Goal: Task Accomplishment & Management: Manage account settings

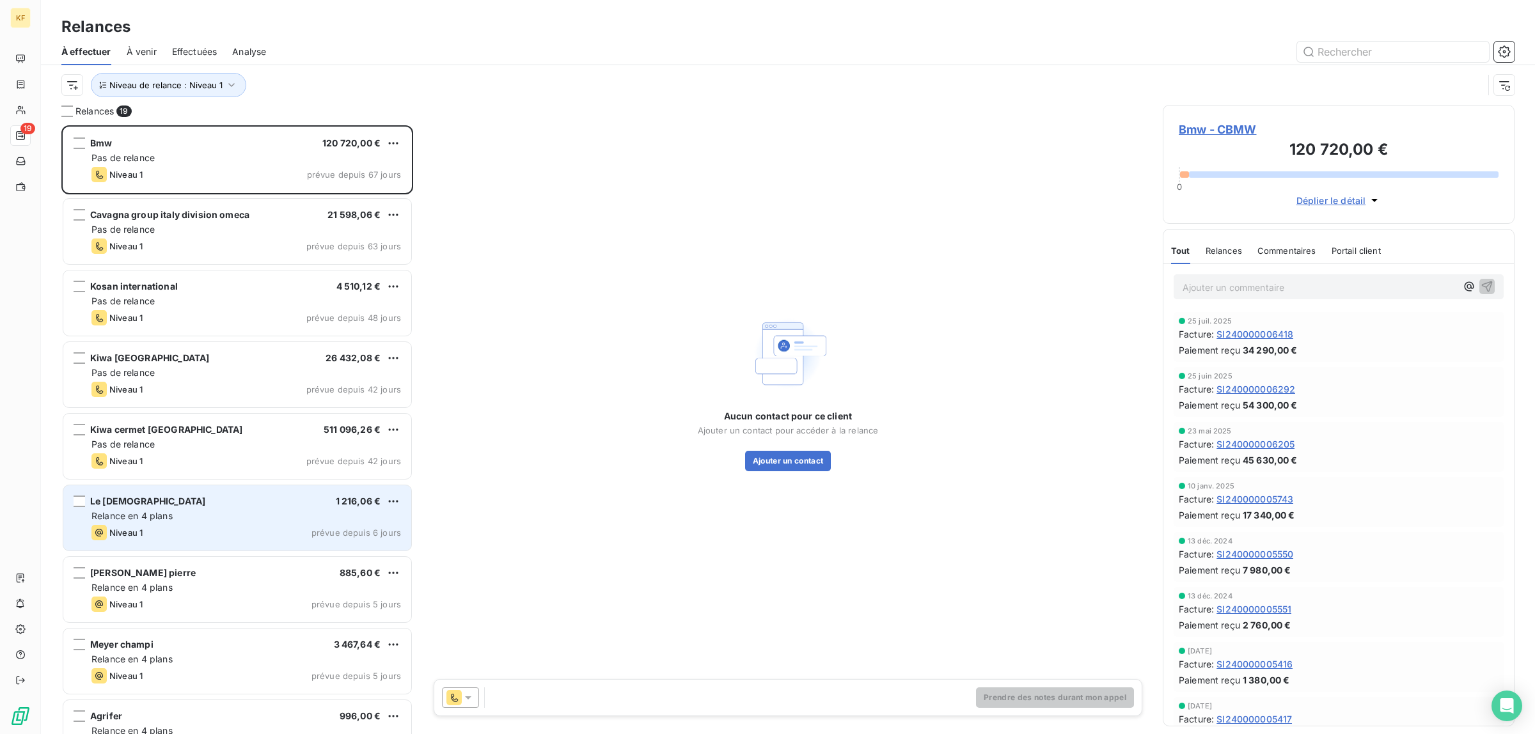
scroll to position [81, 0]
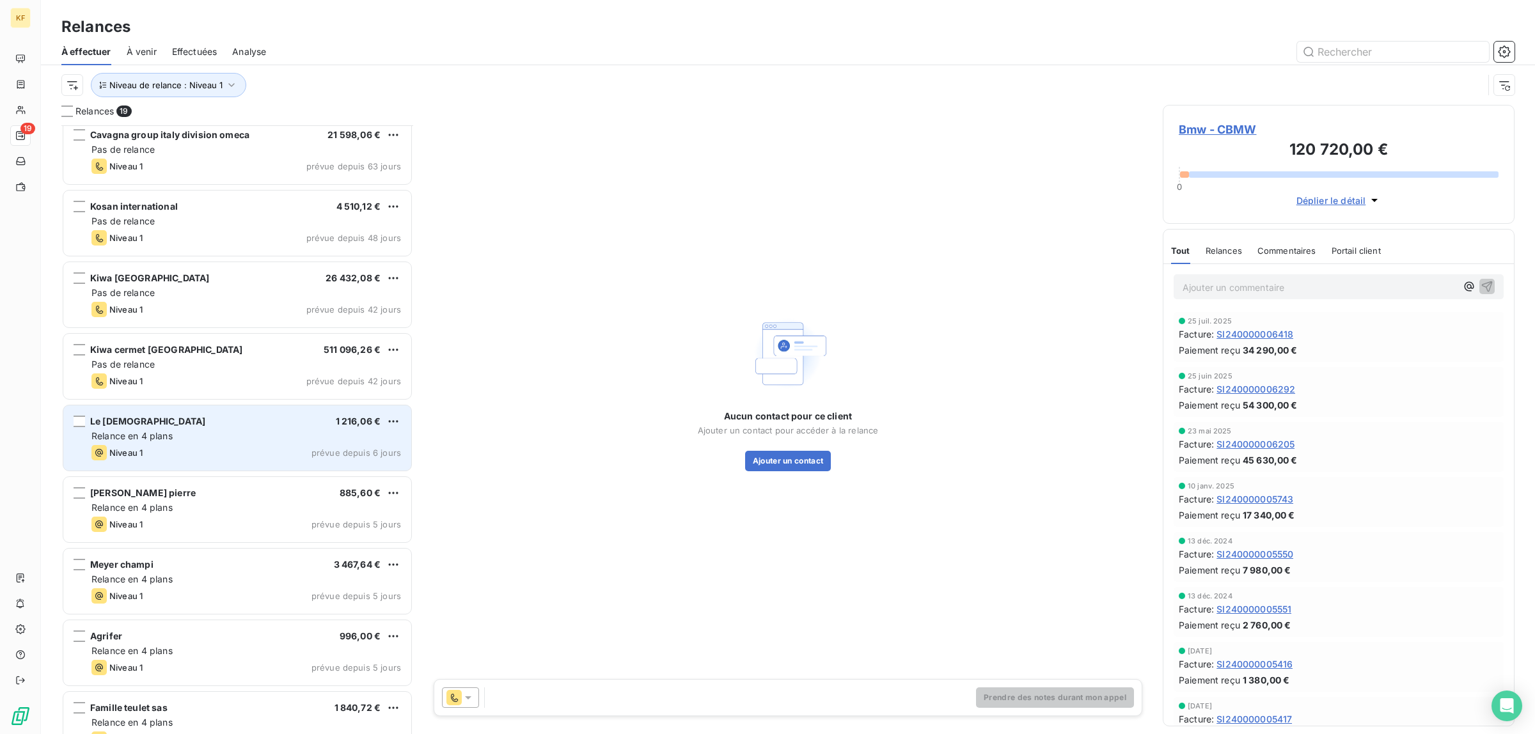
click at [229, 443] on div "Le saint 1 216,06 € Relance en 4 plans Niveau 1 prévue depuis 6 jours" at bounding box center [237, 438] width 348 height 65
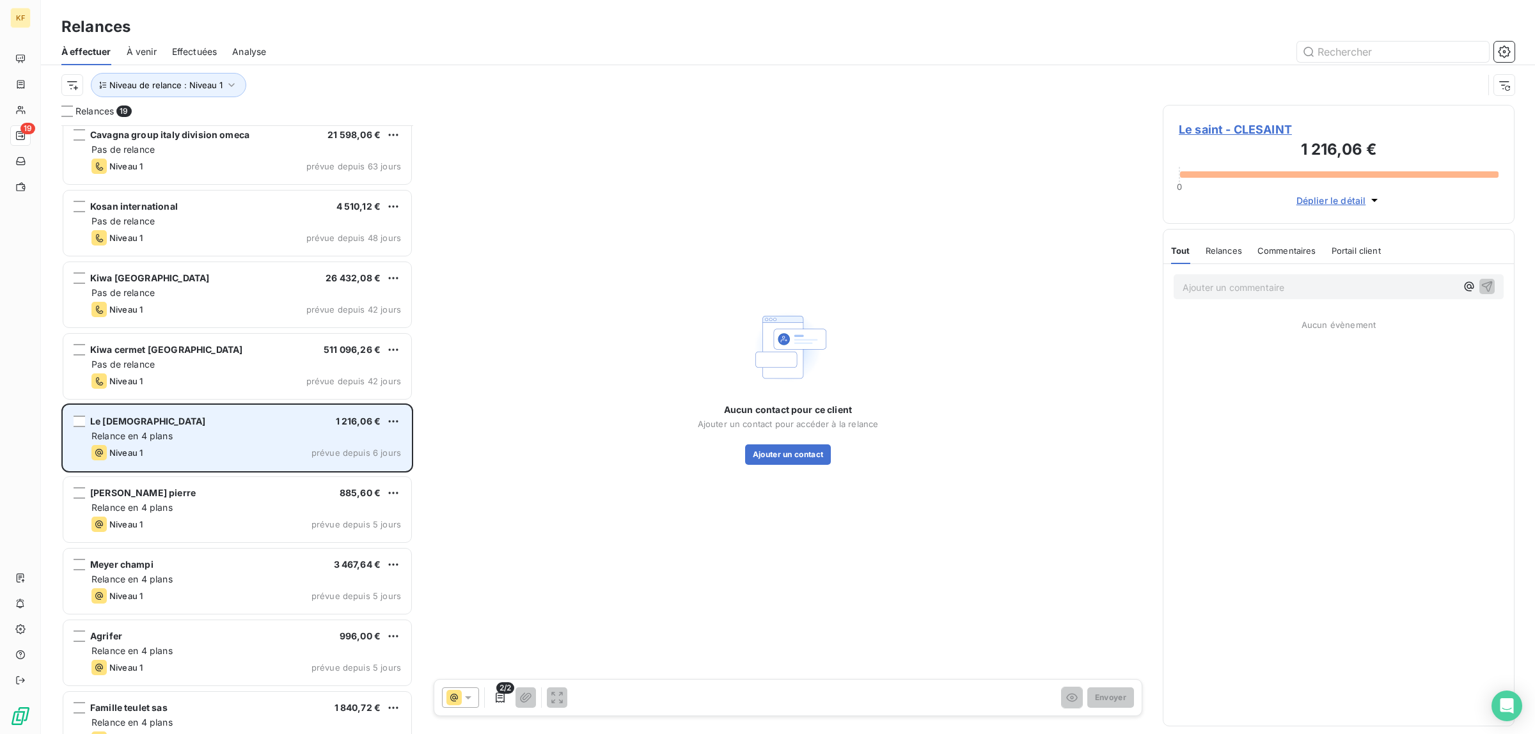
click at [235, 417] on div "Le saint 1 216,06 €" at bounding box center [246, 422] width 310 height 12
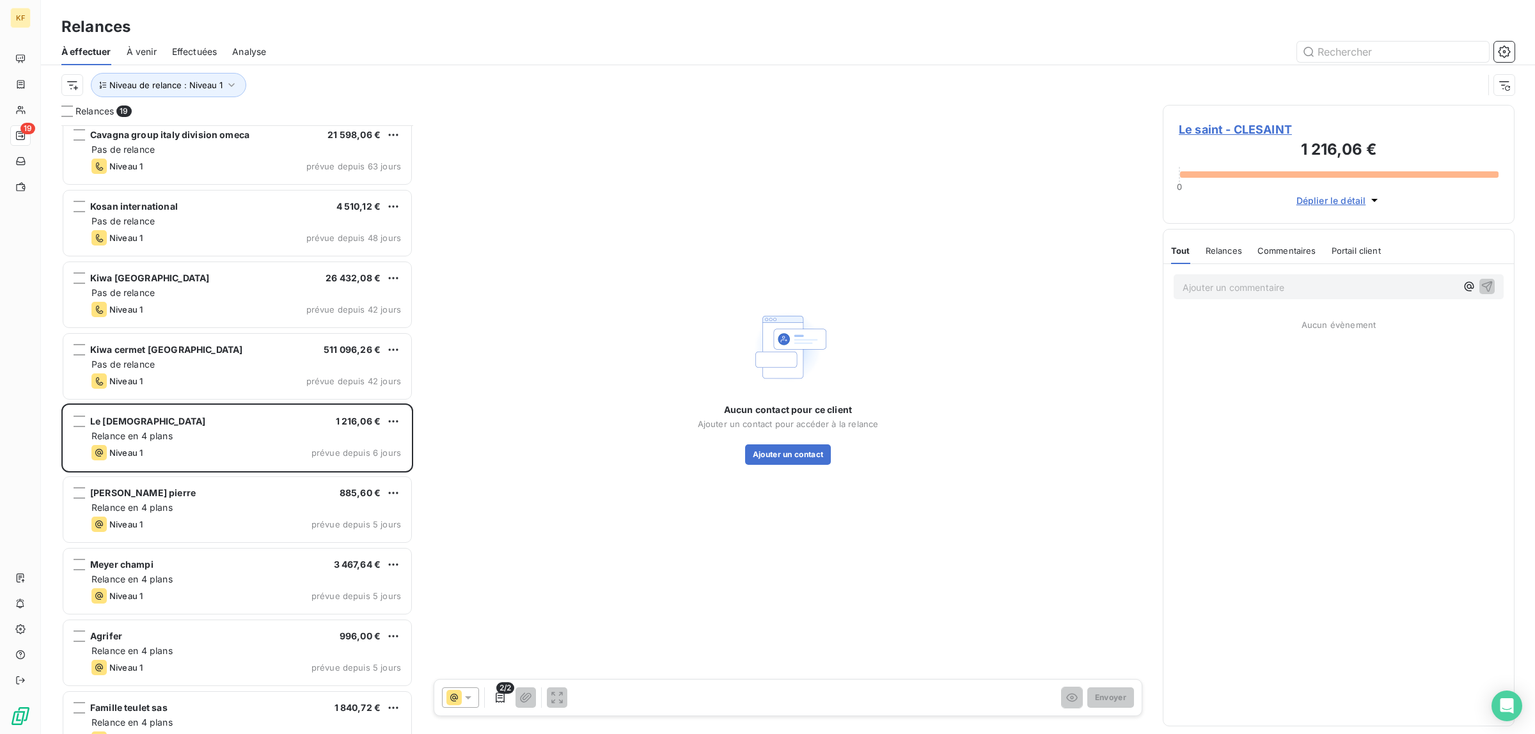
click at [1243, 128] on span "Le saint - CLESAINT" at bounding box center [1339, 129] width 320 height 17
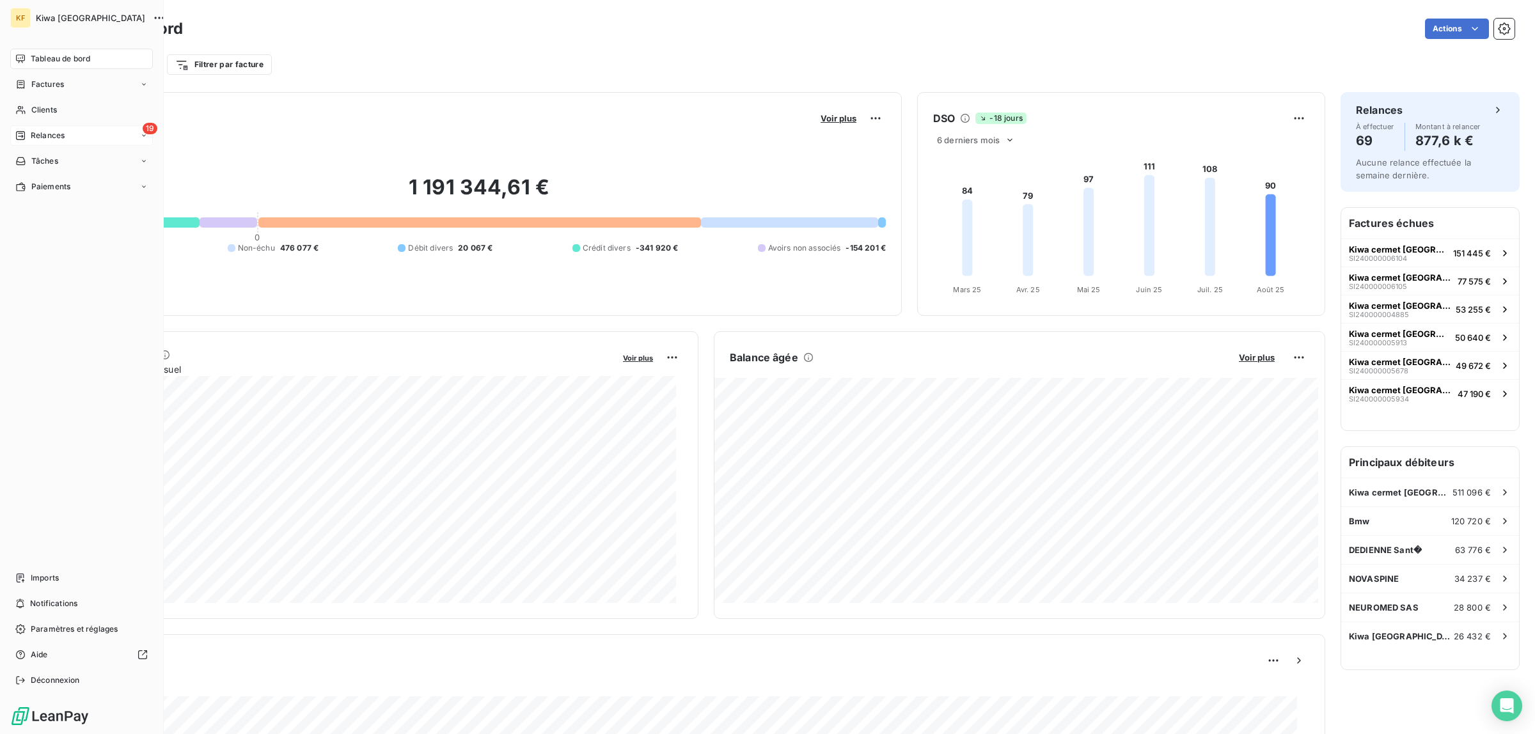
click at [31, 133] on span "Relances" at bounding box center [48, 136] width 34 height 12
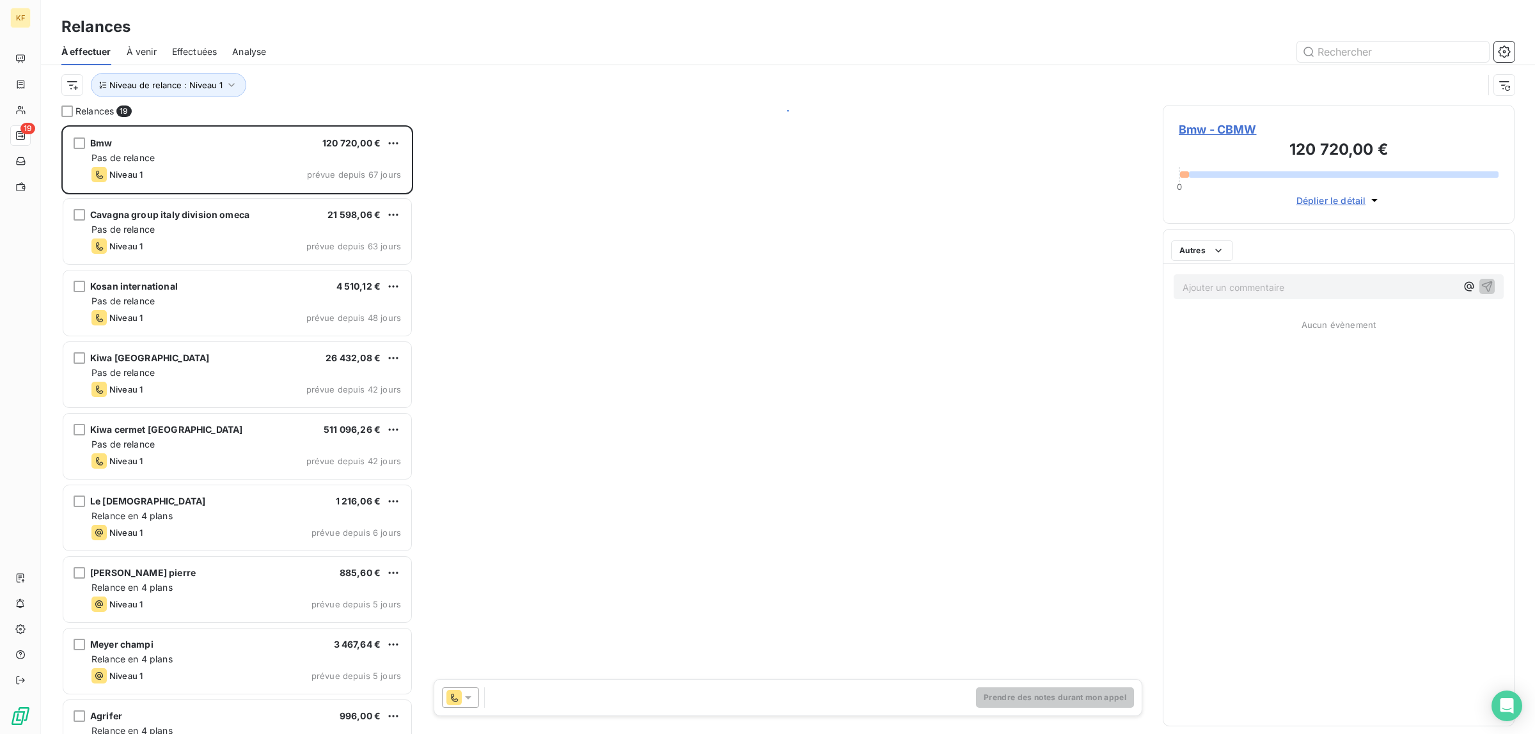
scroll to position [597, 340]
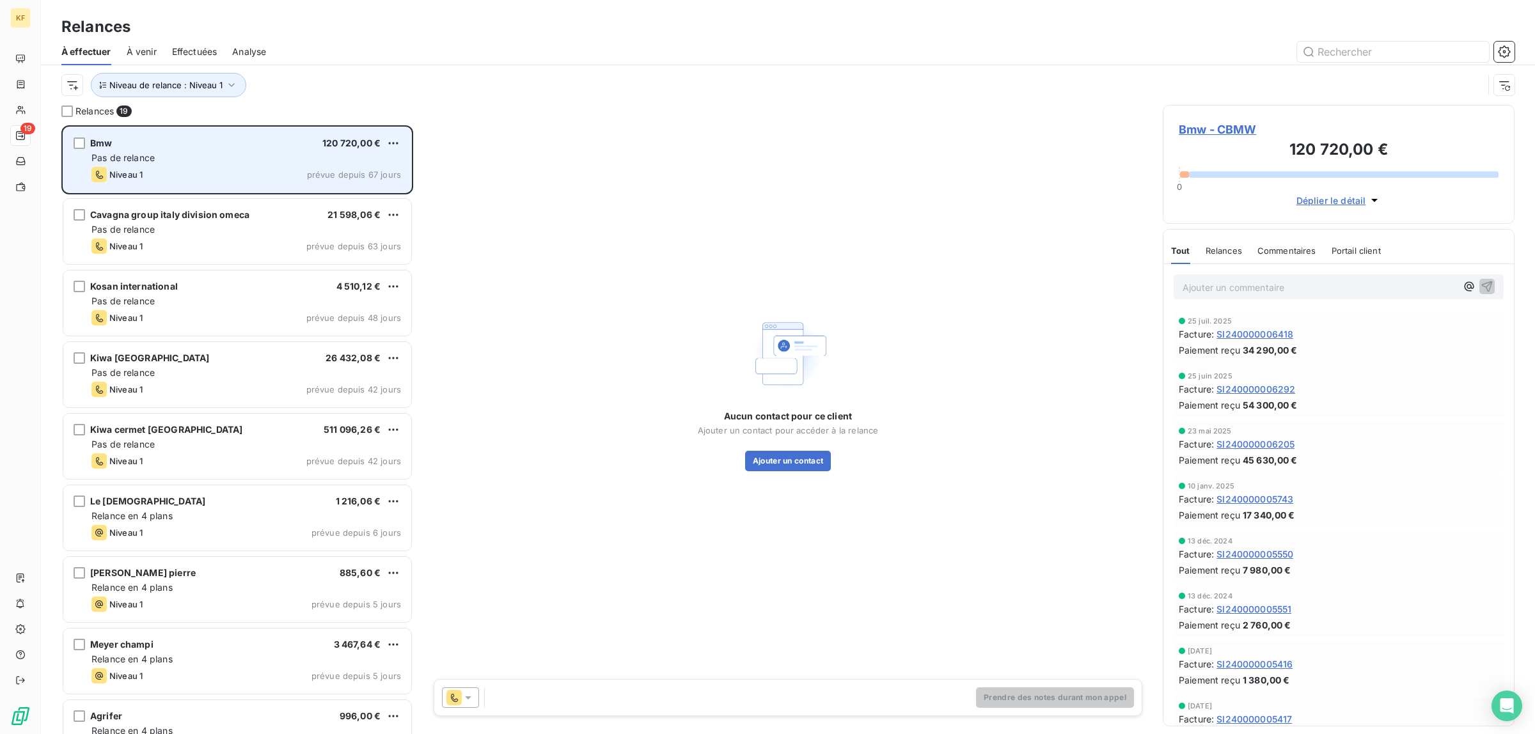
click at [186, 164] on div "Pas de relance" at bounding box center [246, 158] width 310 height 13
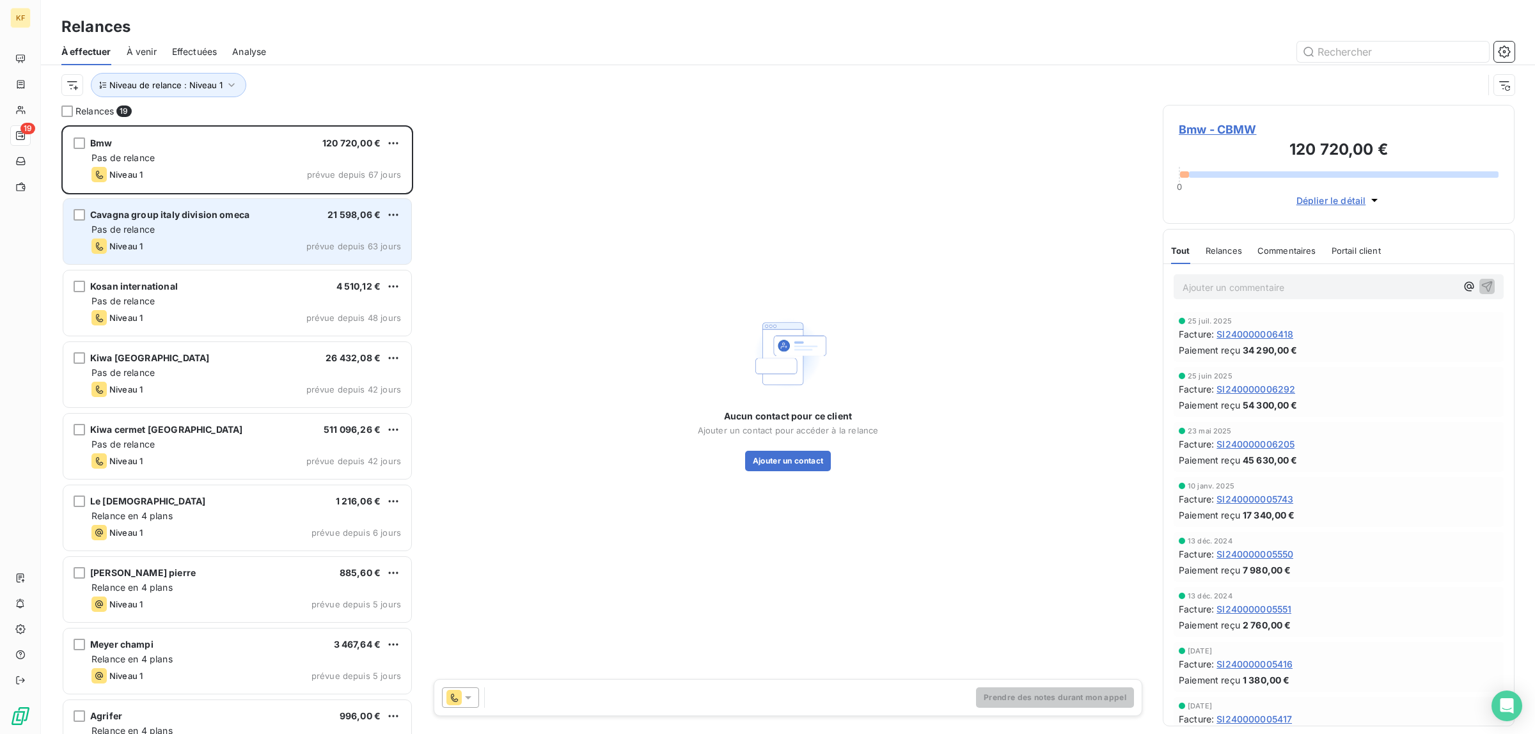
click at [209, 230] on div "Pas de relance" at bounding box center [246, 229] width 310 height 13
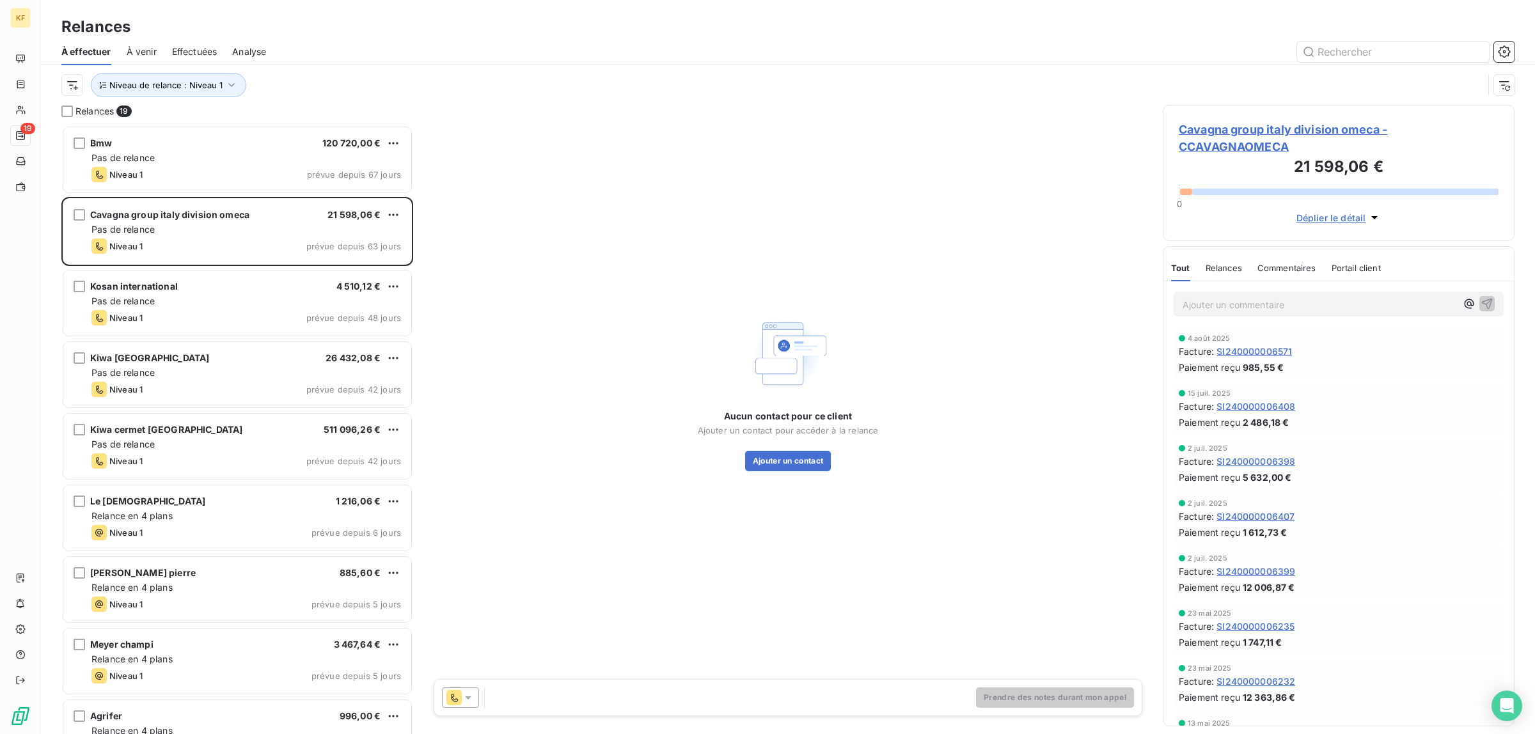
click at [807, 473] on div "Aucun contact pour ce client Ajouter un contact pour accéder à la relance Ajout…" at bounding box center [788, 392] width 719 height 574
click at [803, 464] on button "Ajouter un contact" at bounding box center [788, 461] width 86 height 20
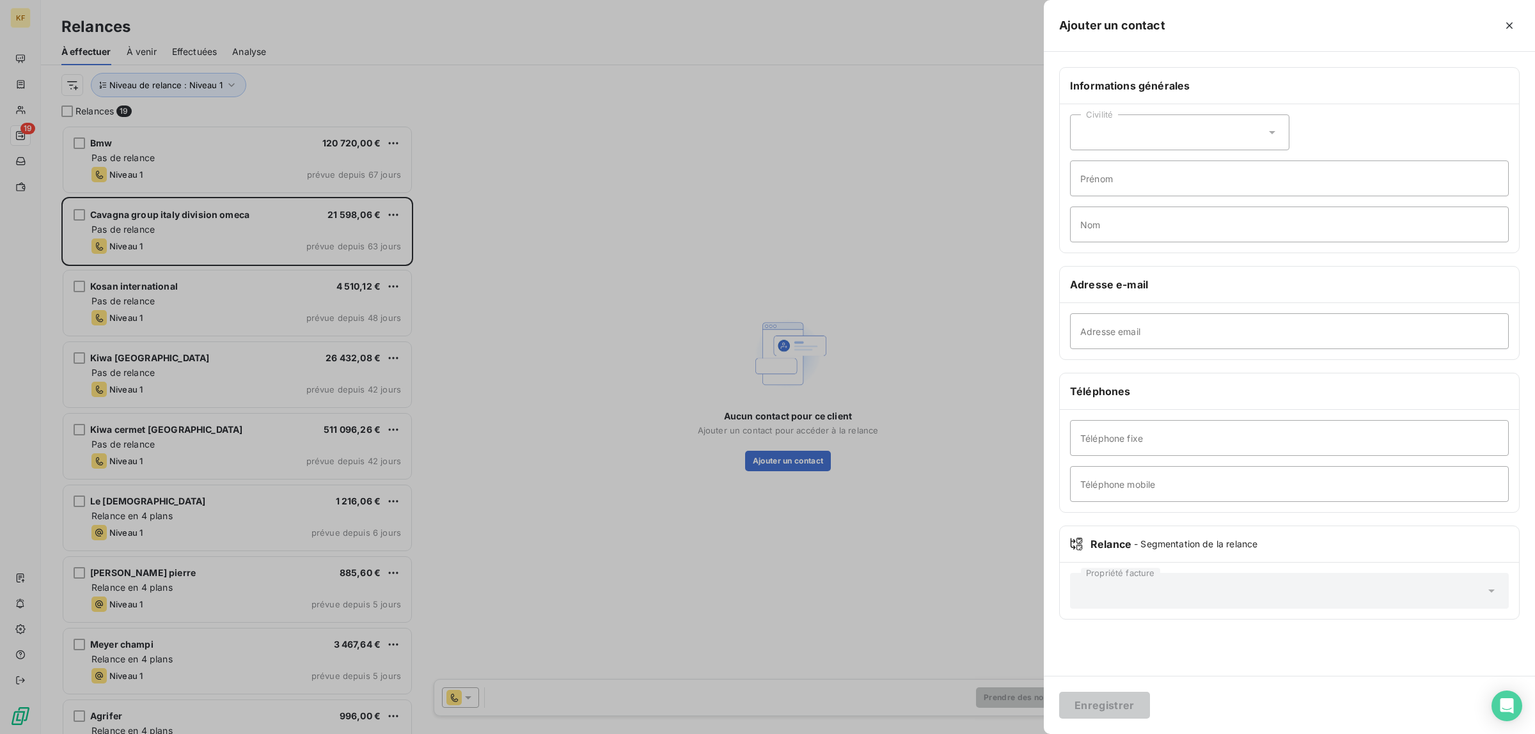
click at [858, 134] on div at bounding box center [767, 367] width 1535 height 734
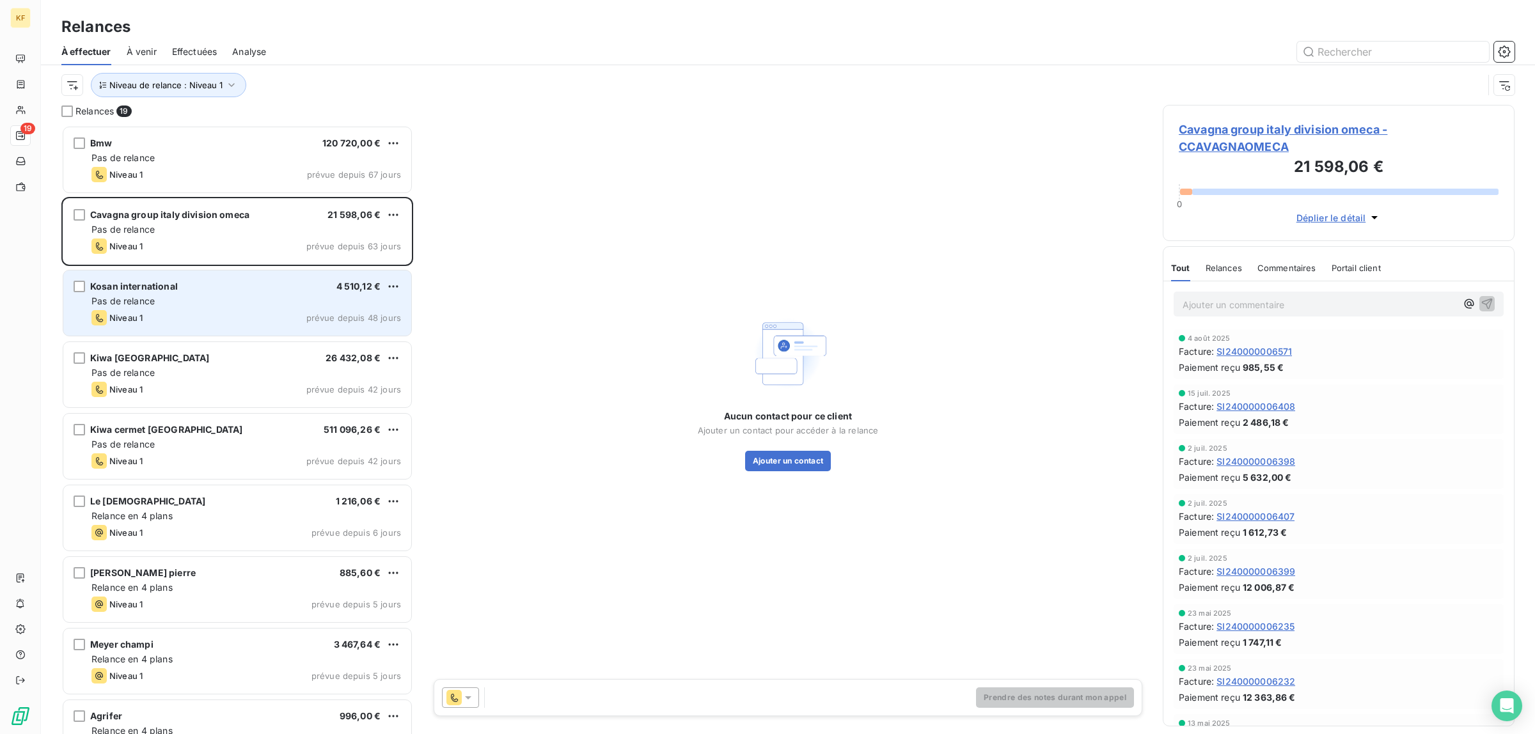
click at [200, 299] on div "Pas de relance" at bounding box center [246, 301] width 310 height 13
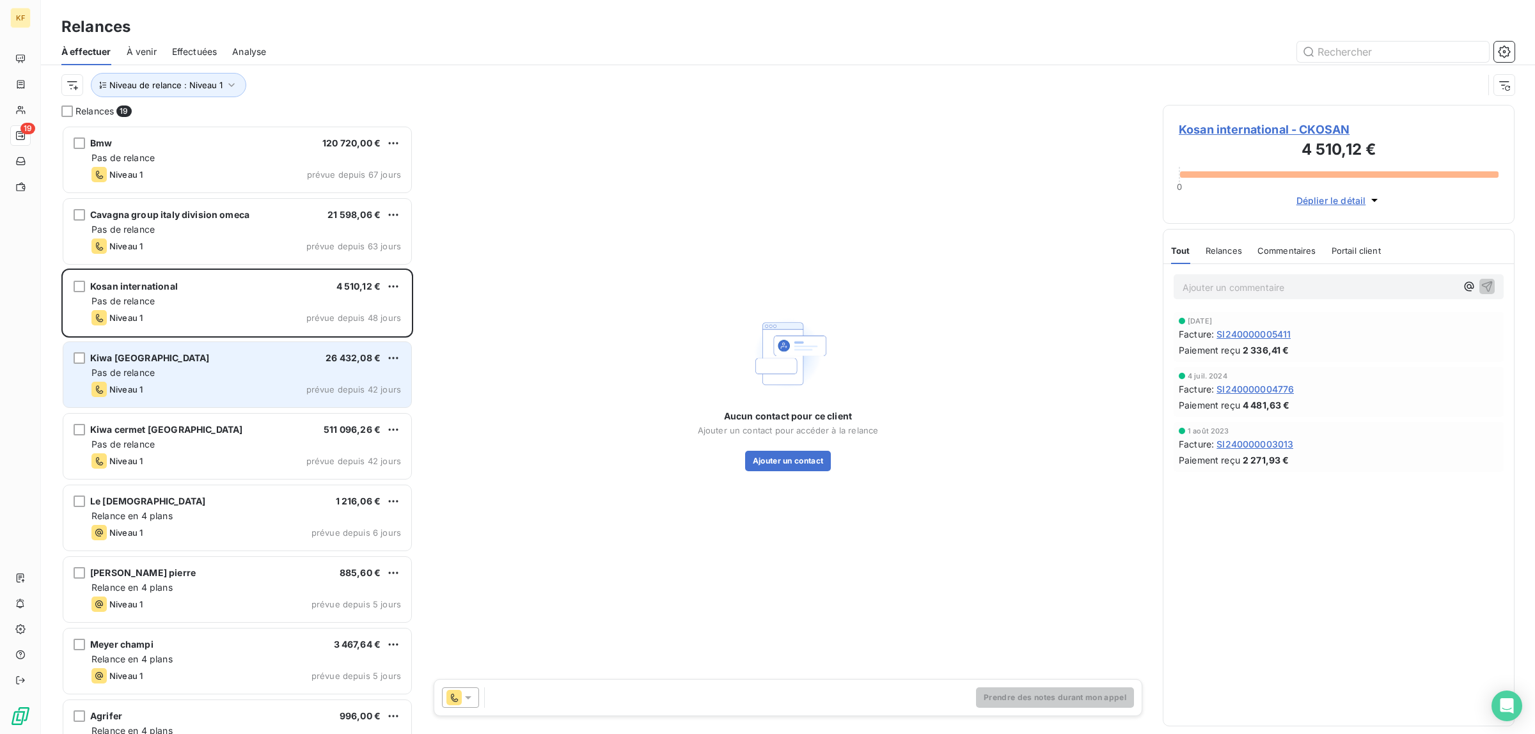
click at [214, 378] on div "Pas de relance" at bounding box center [246, 373] width 310 height 13
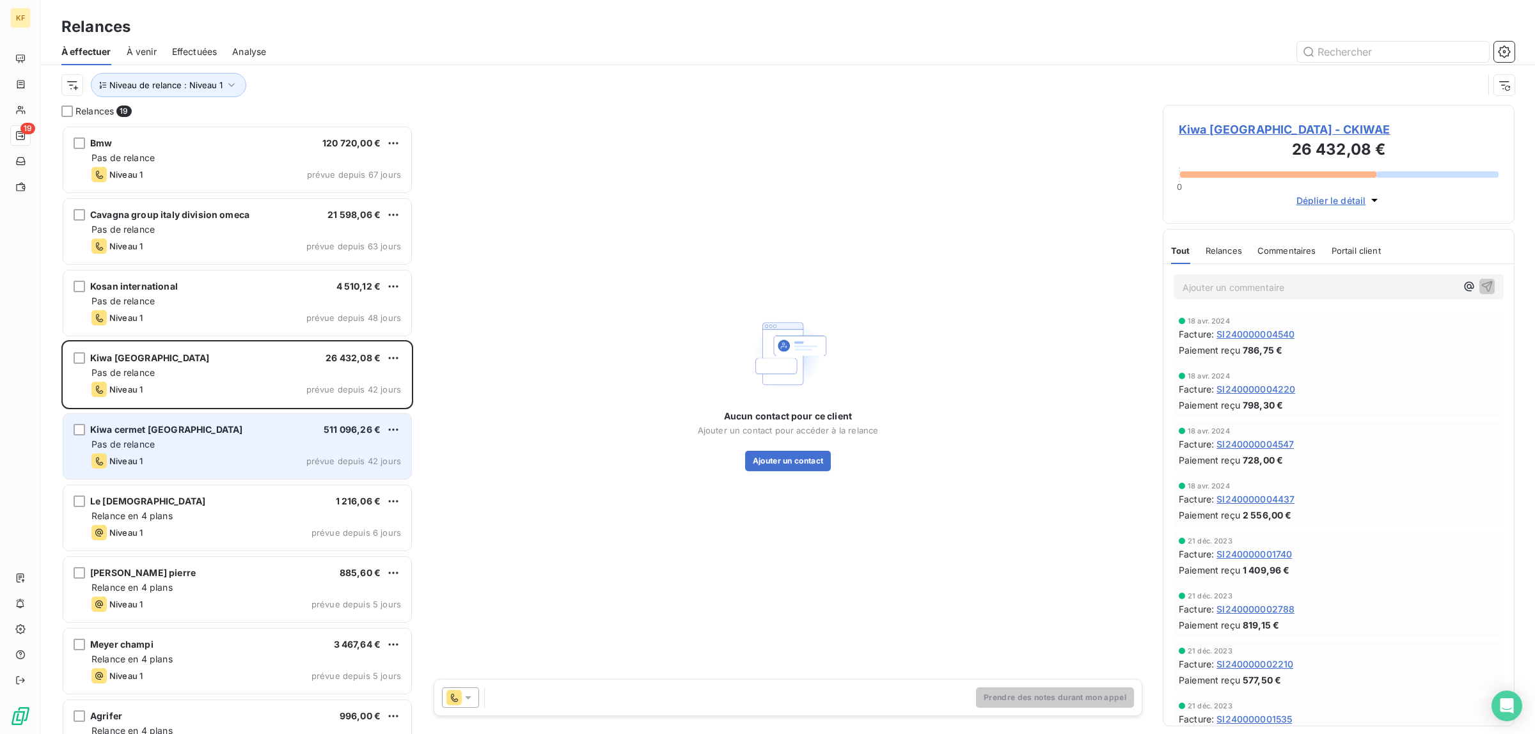
click at [216, 452] on div "Kiwa cermet italia 511 096,26 € Pas de relance Niveau 1 prévue depuis 42 jours" at bounding box center [237, 446] width 348 height 65
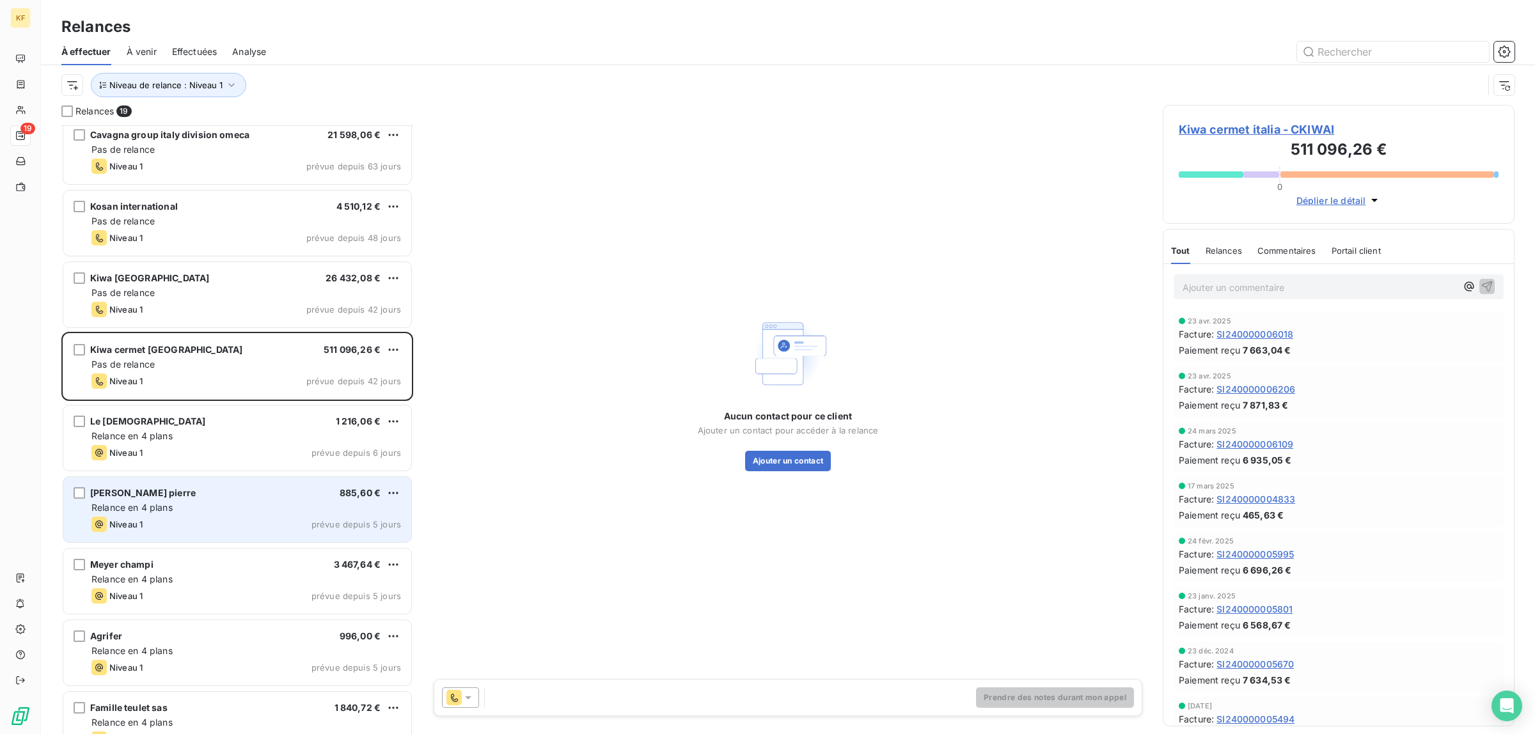
scroll to position [241, 0]
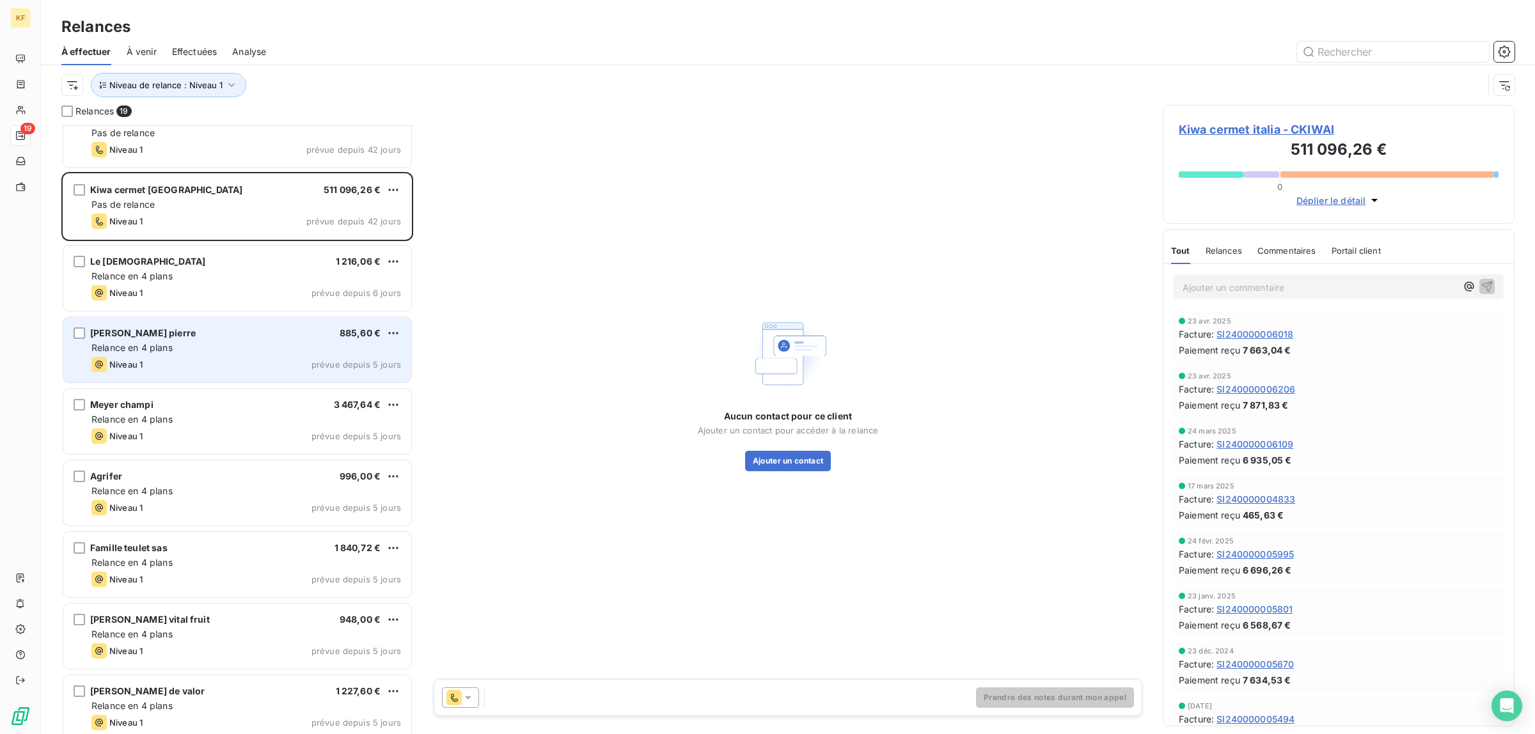
click at [250, 335] on div "Earl collard pierre 885,60 €" at bounding box center [246, 333] width 310 height 12
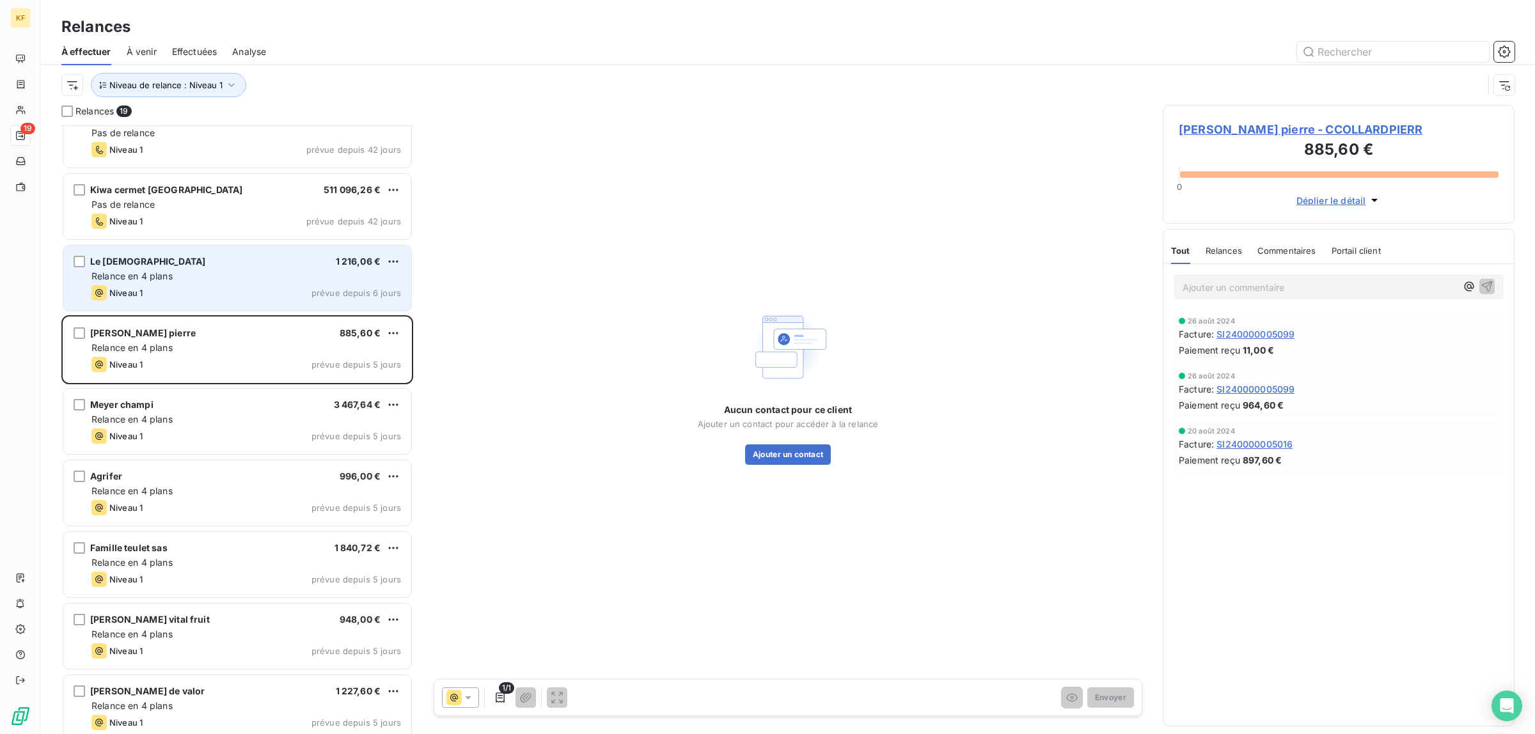
click at [242, 274] on div "Relance en 4 plans" at bounding box center [246, 276] width 310 height 13
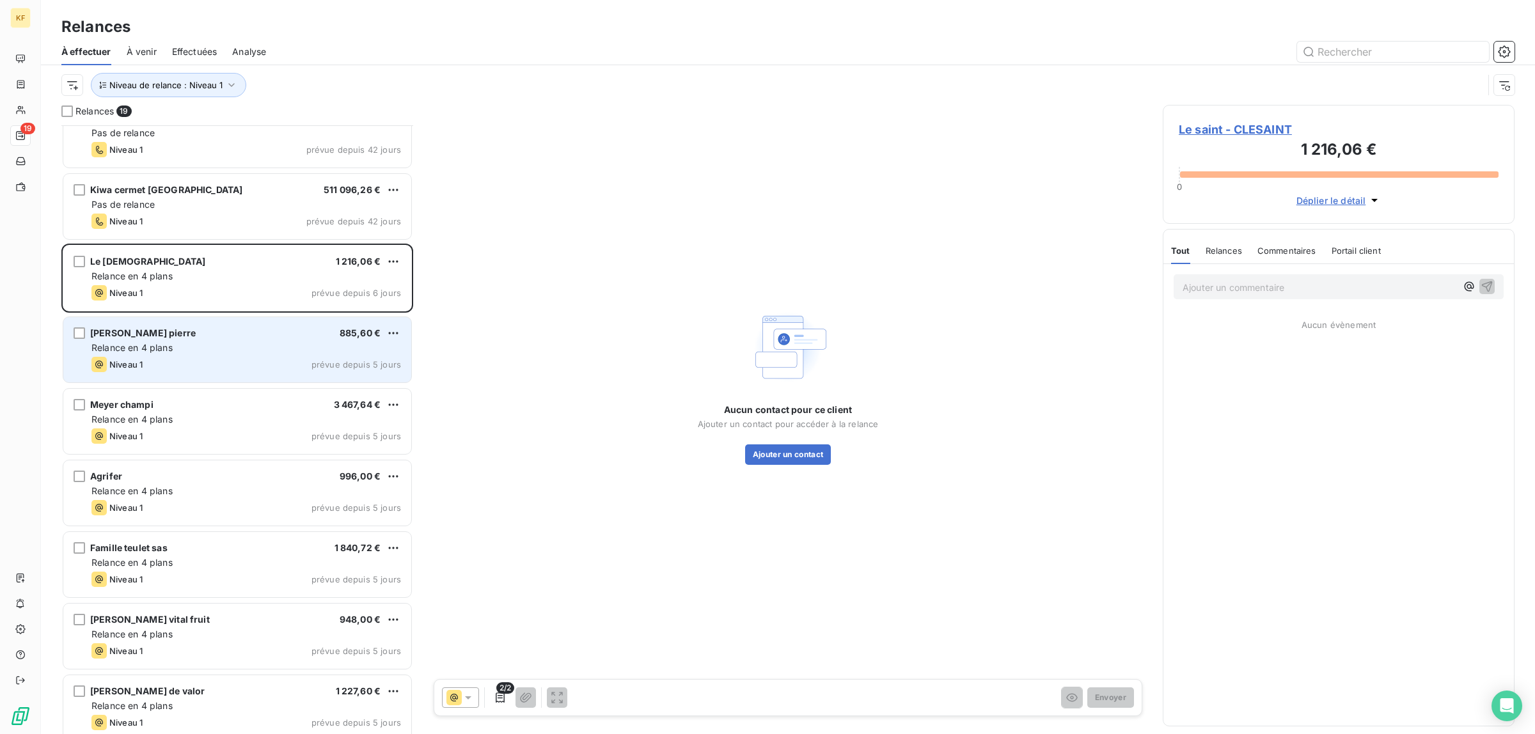
click at [237, 340] on div "Earl collard pierre 885,60 € Relance en 4 plans Niveau 1 prévue depuis 5 jours" at bounding box center [237, 349] width 348 height 65
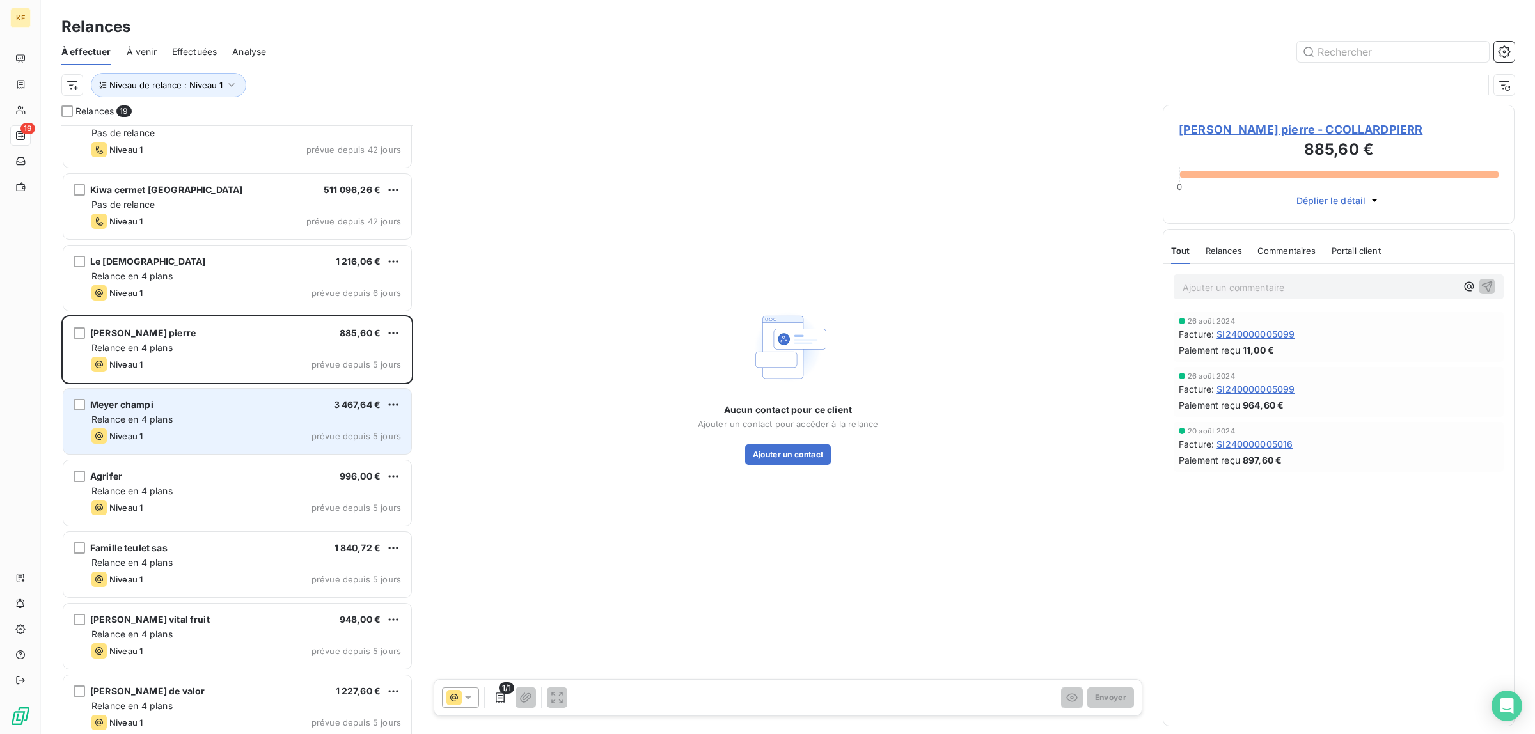
click at [267, 429] on div "Niveau 1 prévue depuis 5 jours" at bounding box center [246, 436] width 310 height 15
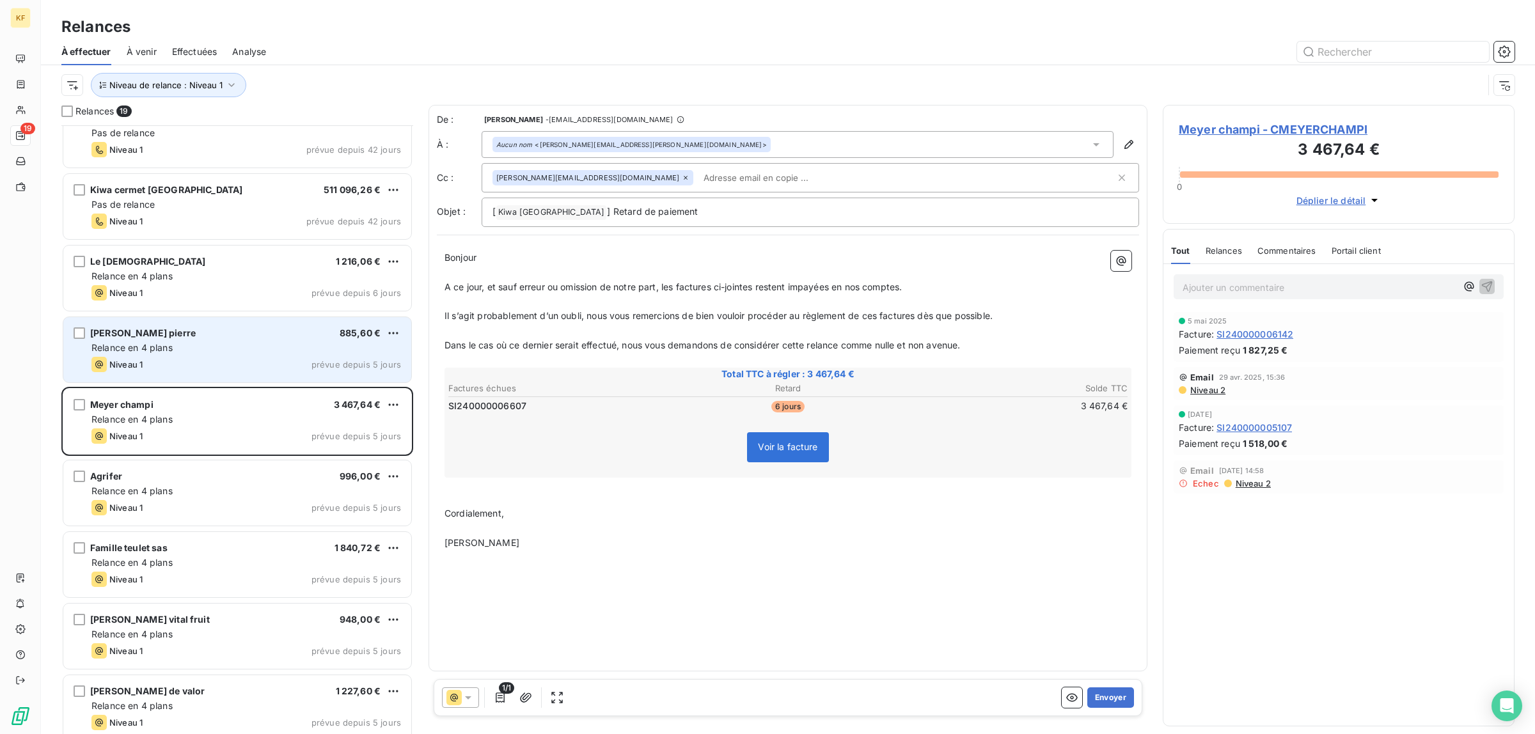
click at [227, 363] on div "Niveau 1 prévue depuis 5 jours" at bounding box center [246, 364] width 310 height 15
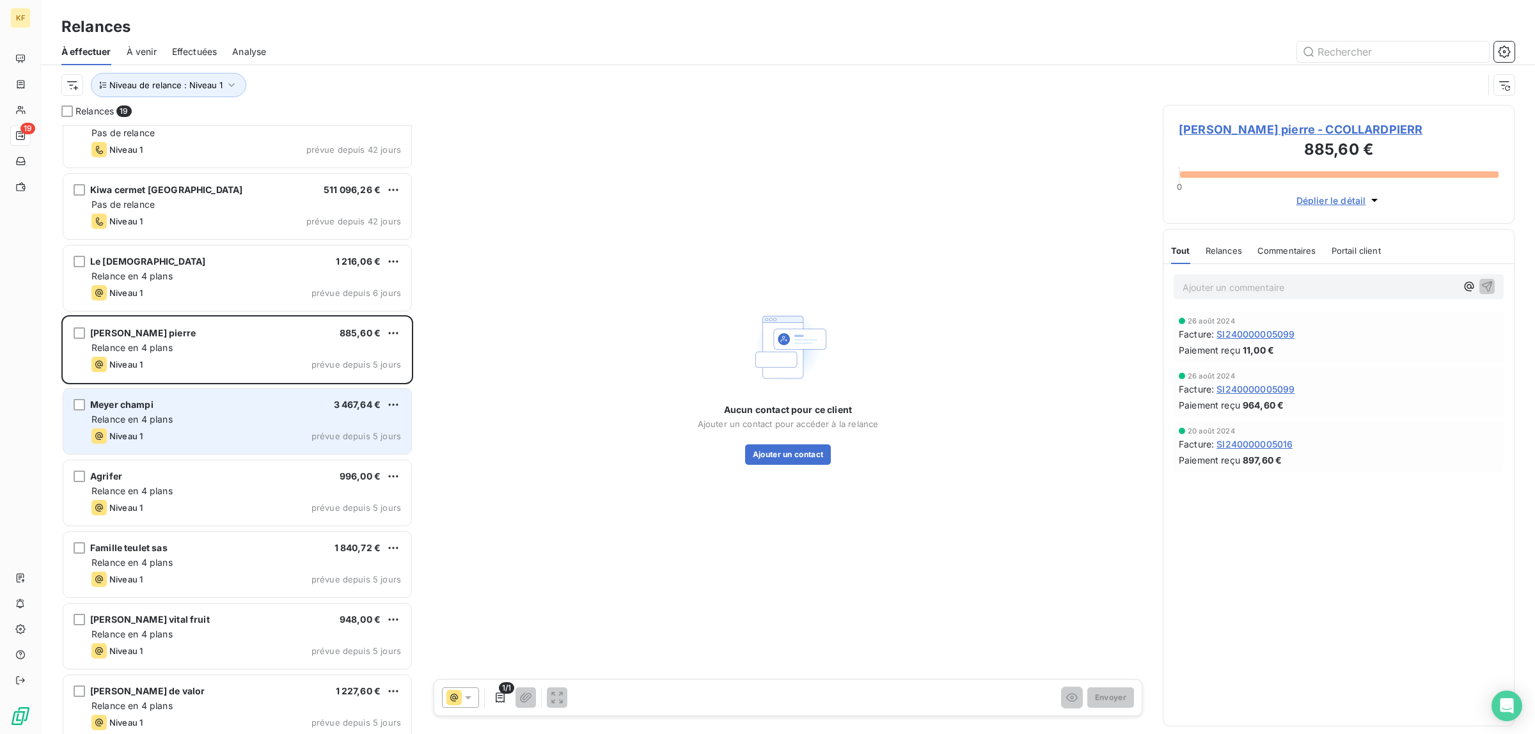
click at [212, 423] on div "Relance en 4 plans" at bounding box center [246, 419] width 310 height 13
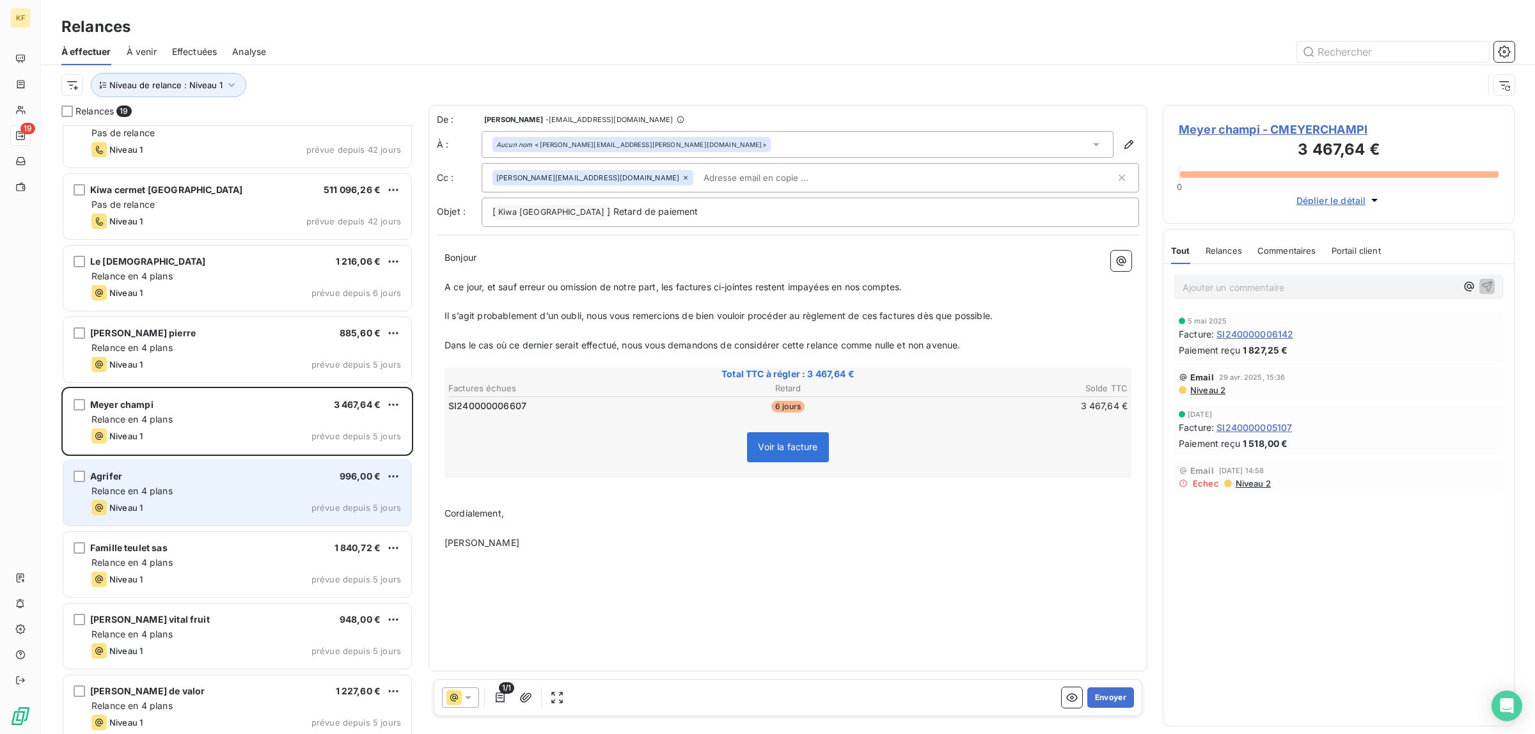
click at [209, 512] on div "Niveau 1 prévue depuis 5 jours" at bounding box center [246, 507] width 310 height 15
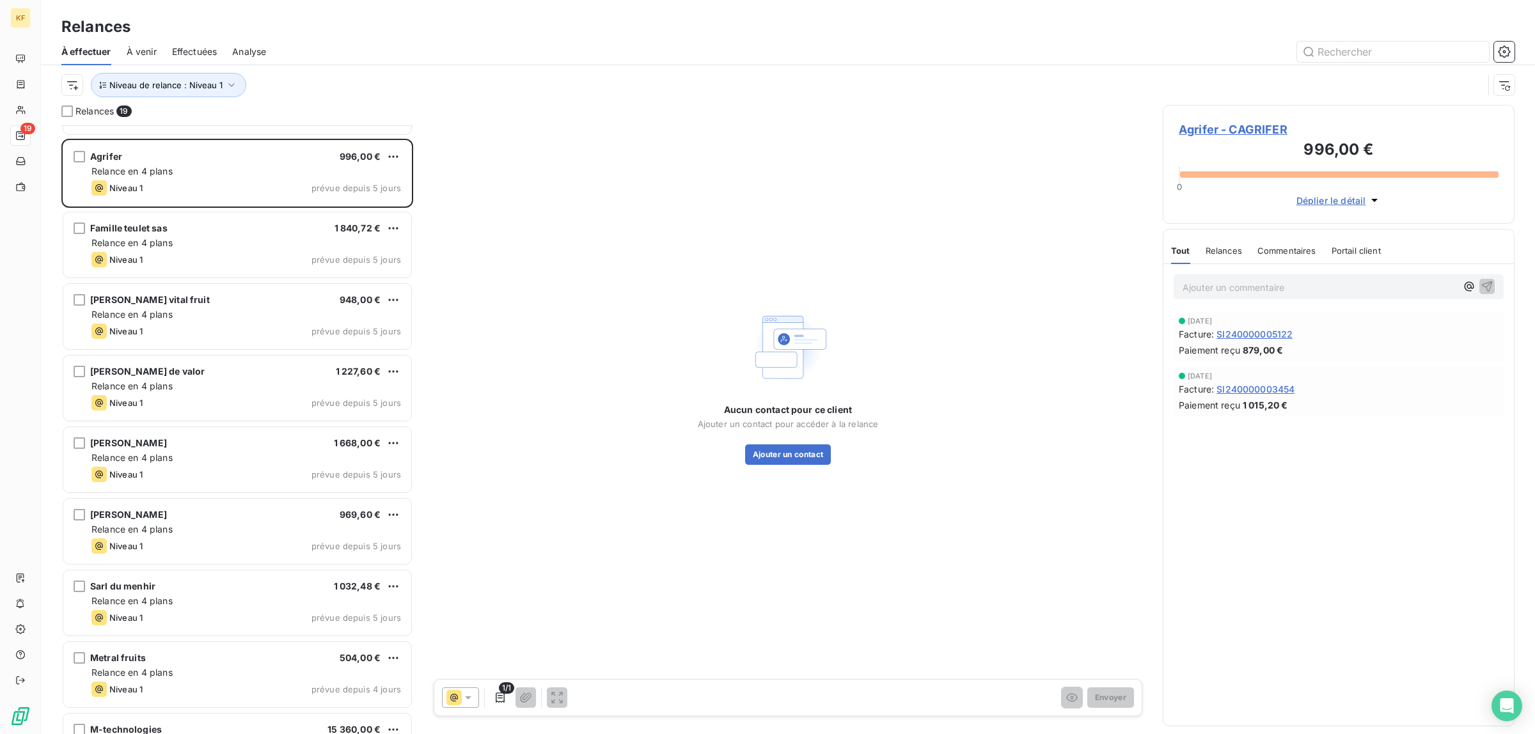
scroll to position [752, 0]
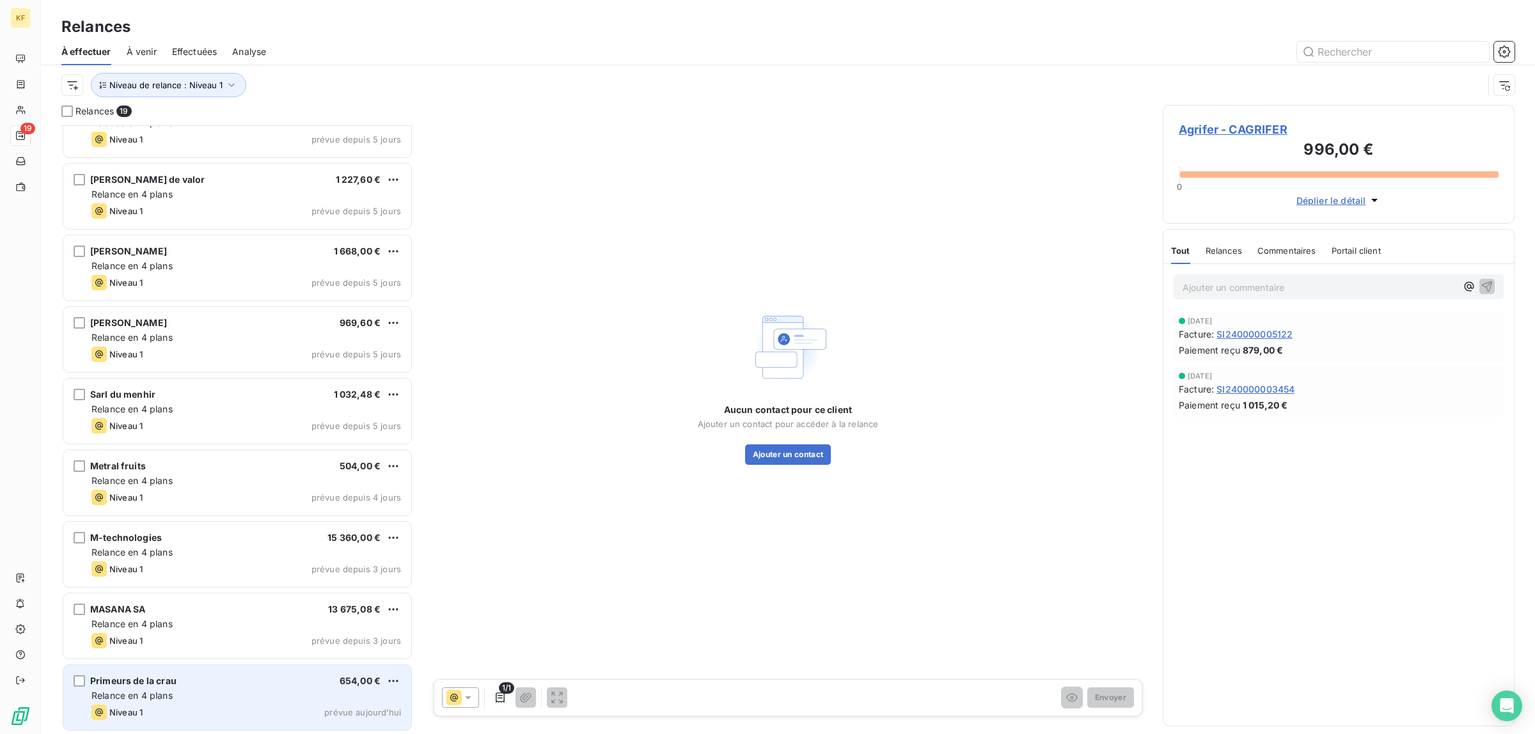
click at [200, 694] on div "Relance en 4 plans" at bounding box center [246, 696] width 310 height 13
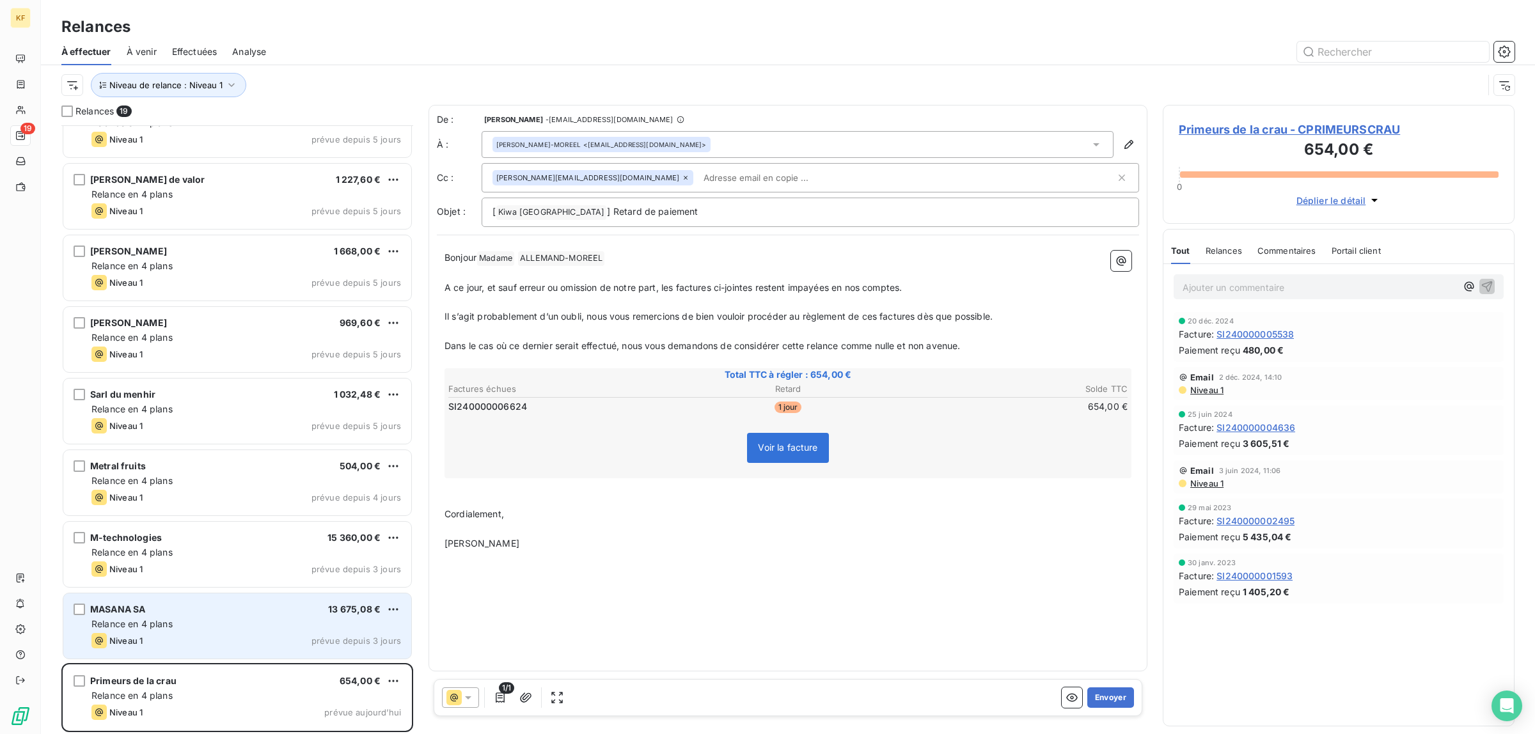
click at [196, 625] on div "Relance en 4 plans" at bounding box center [246, 624] width 310 height 13
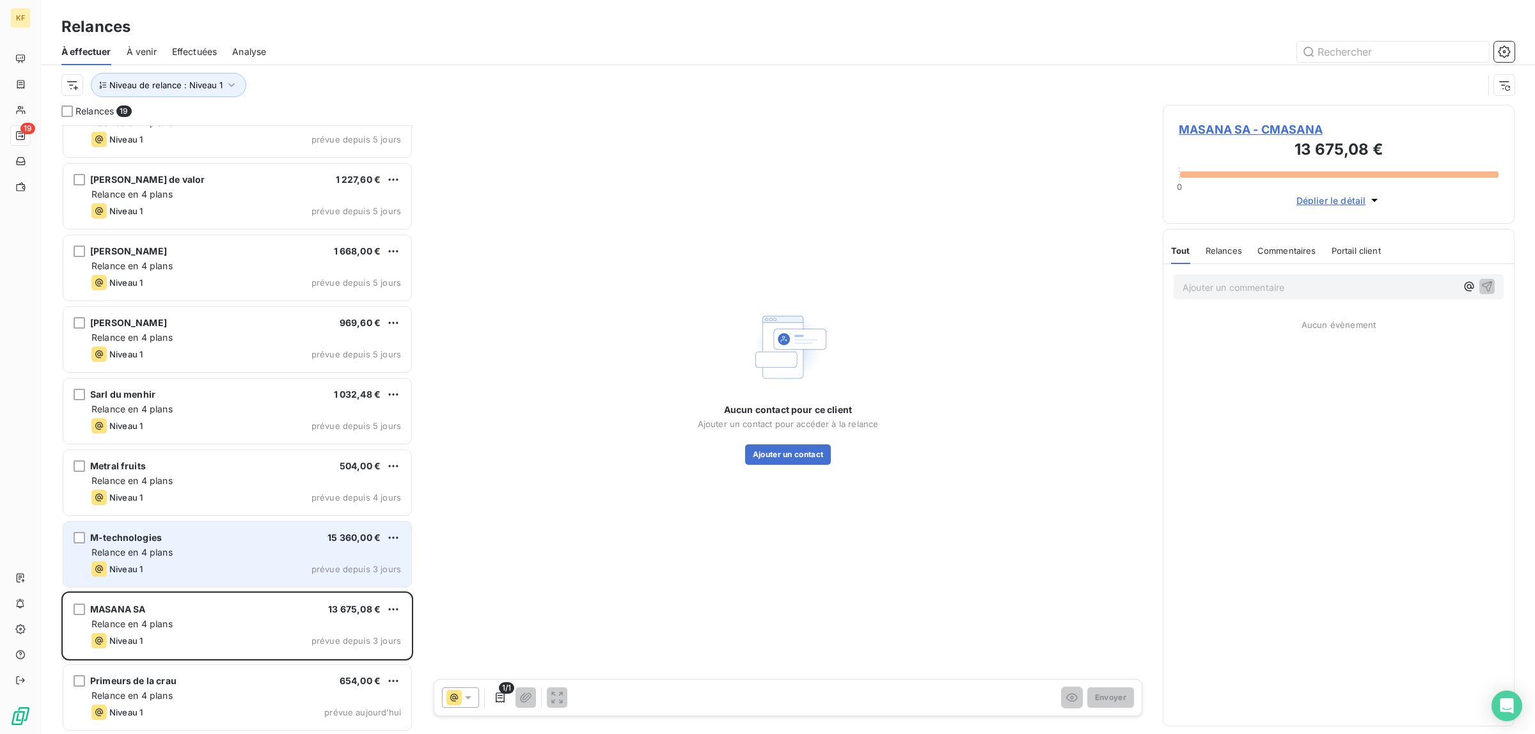
click at [238, 568] on div "Niveau 1 prévue depuis 3 jours" at bounding box center [246, 569] width 310 height 15
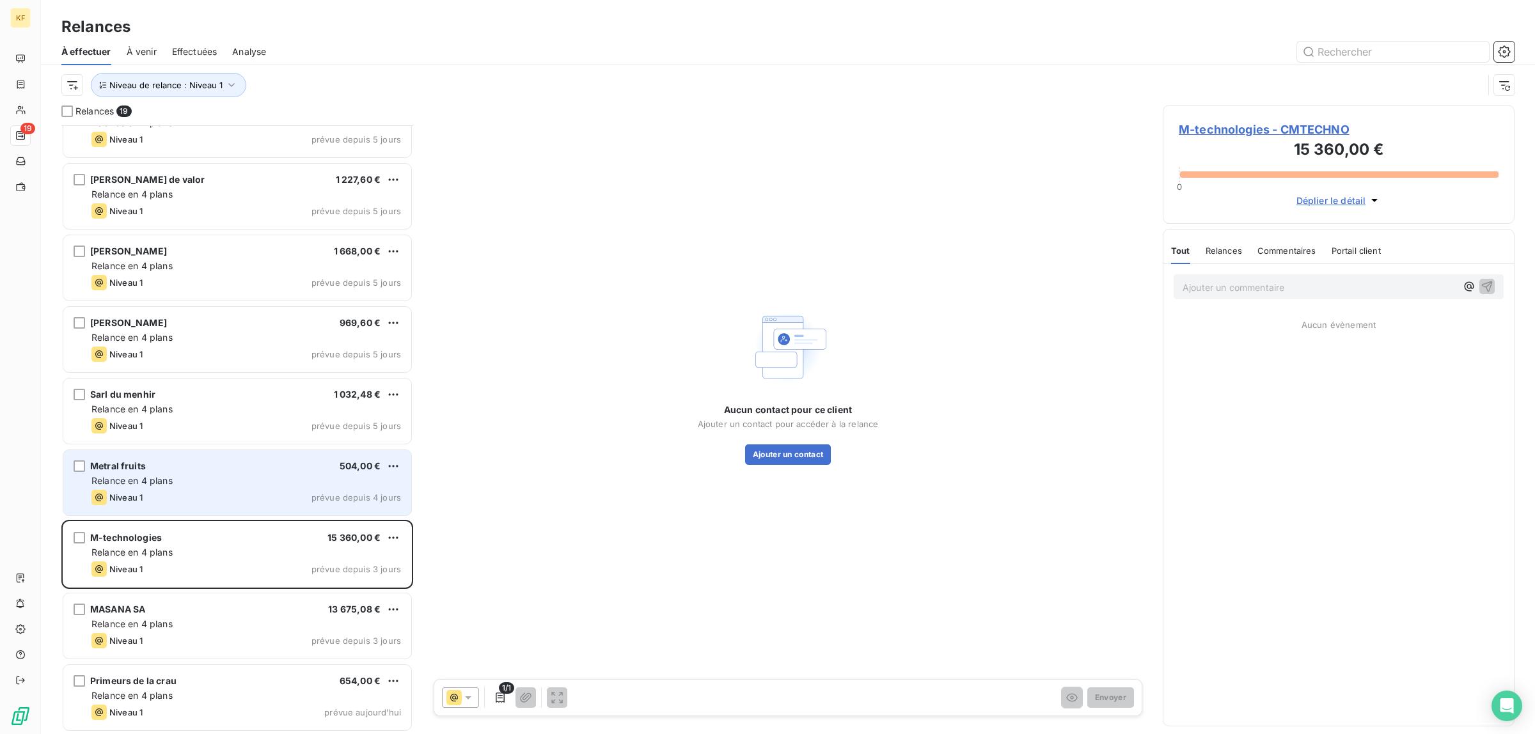
click at [246, 493] on div "Niveau 1 prévue depuis 4 jours" at bounding box center [246, 497] width 310 height 15
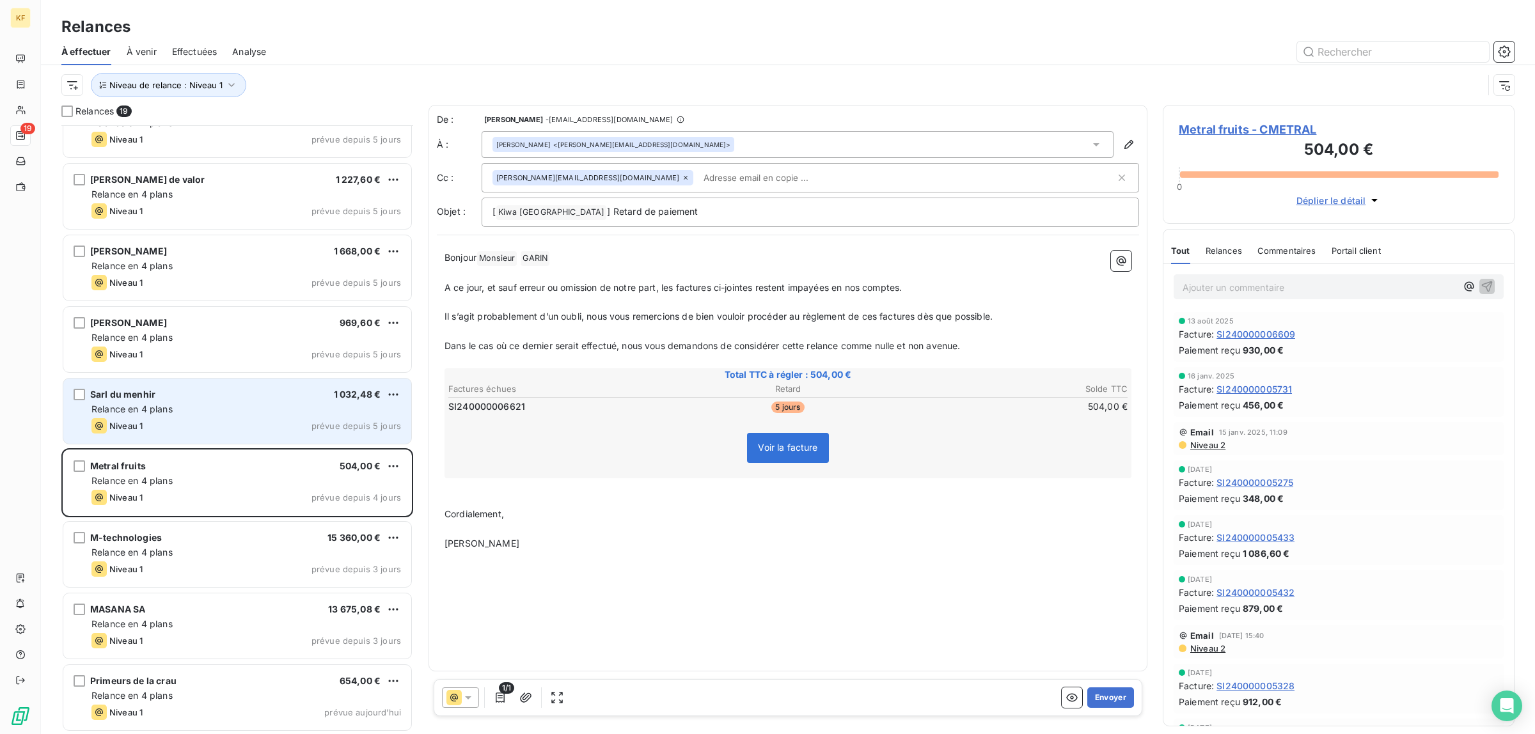
click at [237, 423] on div "Niveau 1 prévue depuis 5 jours" at bounding box center [246, 425] width 310 height 15
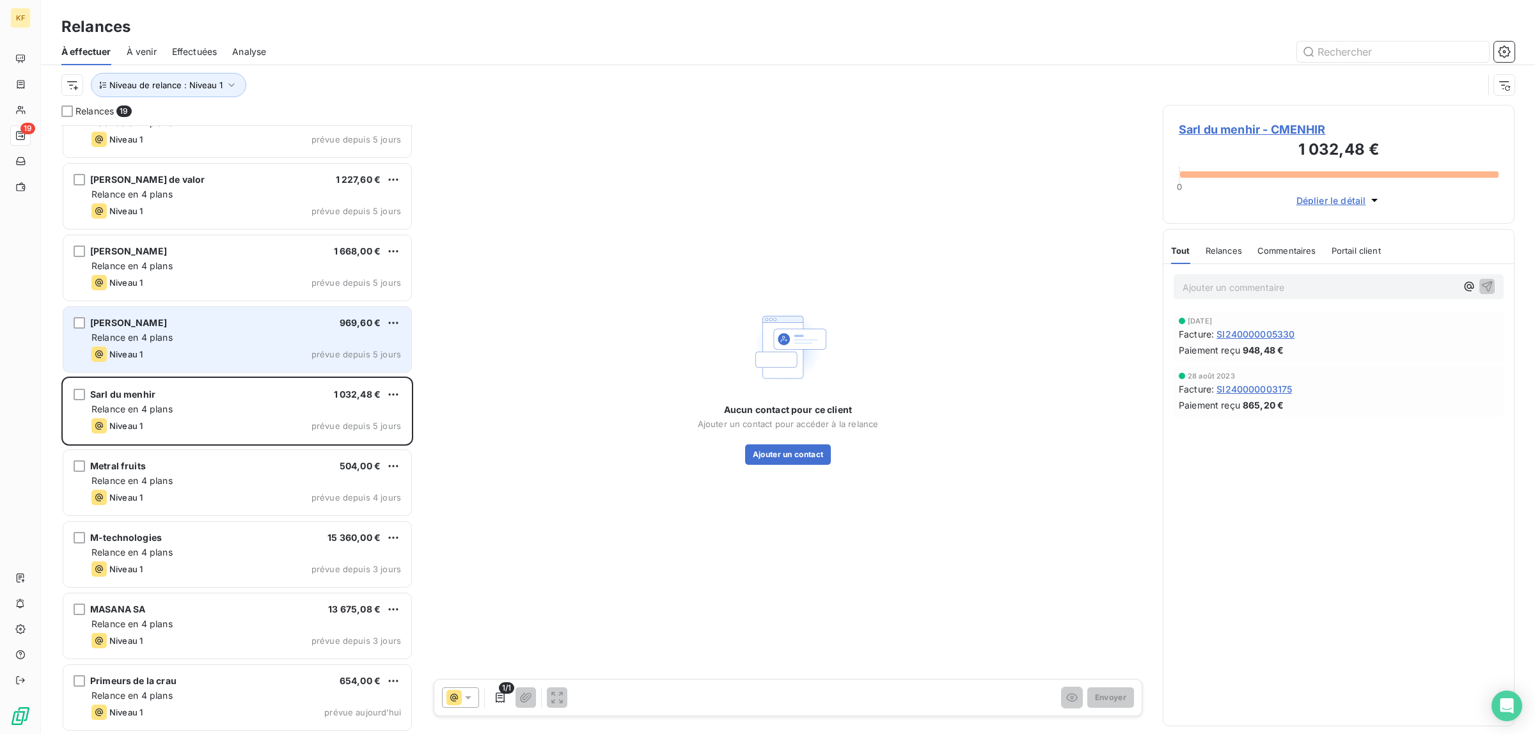
click at [234, 372] on div "Ferrier 969,60 € Relance en 4 plans Niveau 1 prévue depuis 5 jours" at bounding box center [237, 339] width 349 height 67
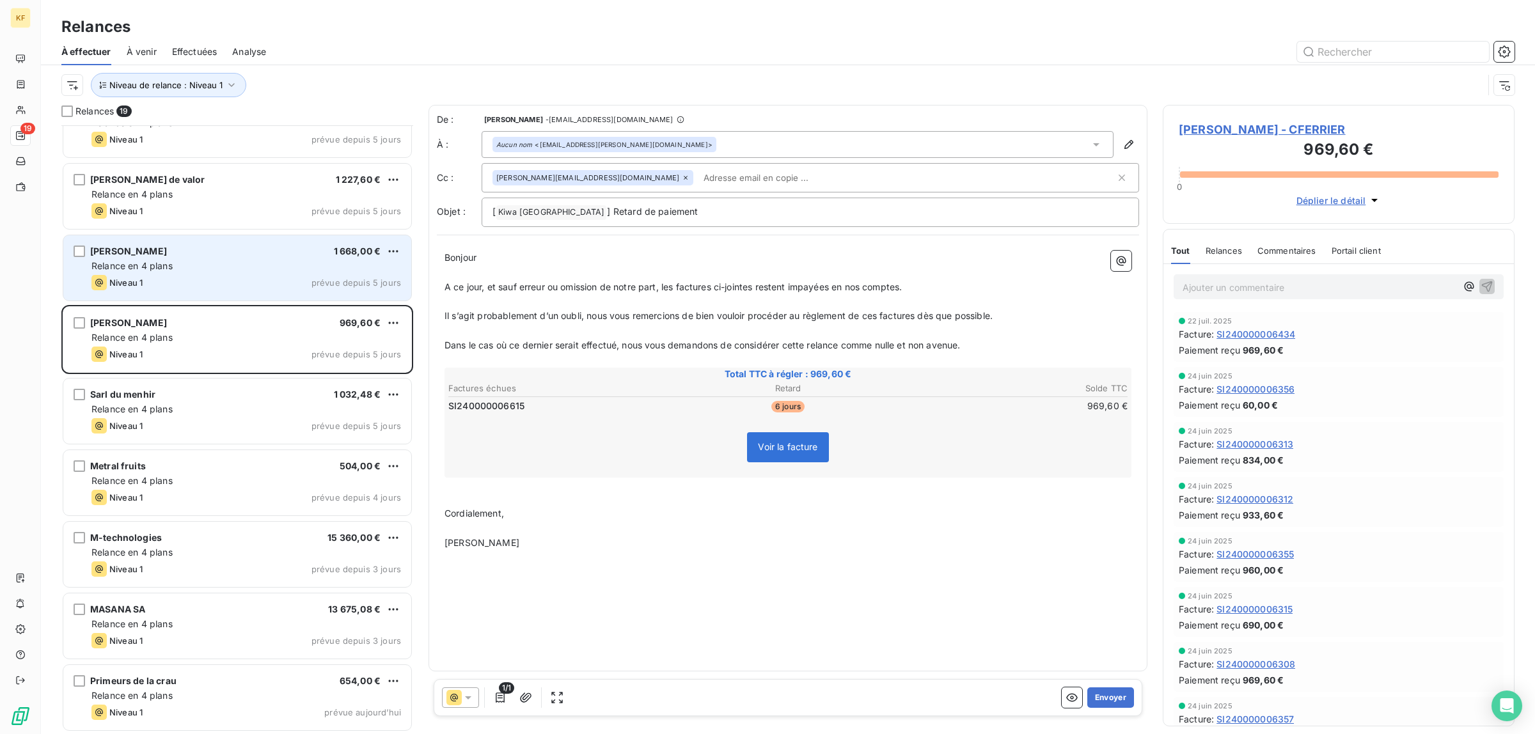
click at [240, 292] on div "Earl MONTPLAISIR 1 668,00 € Relance en 4 plans Niveau 1 prévue depuis 5 jours" at bounding box center [237, 267] width 348 height 65
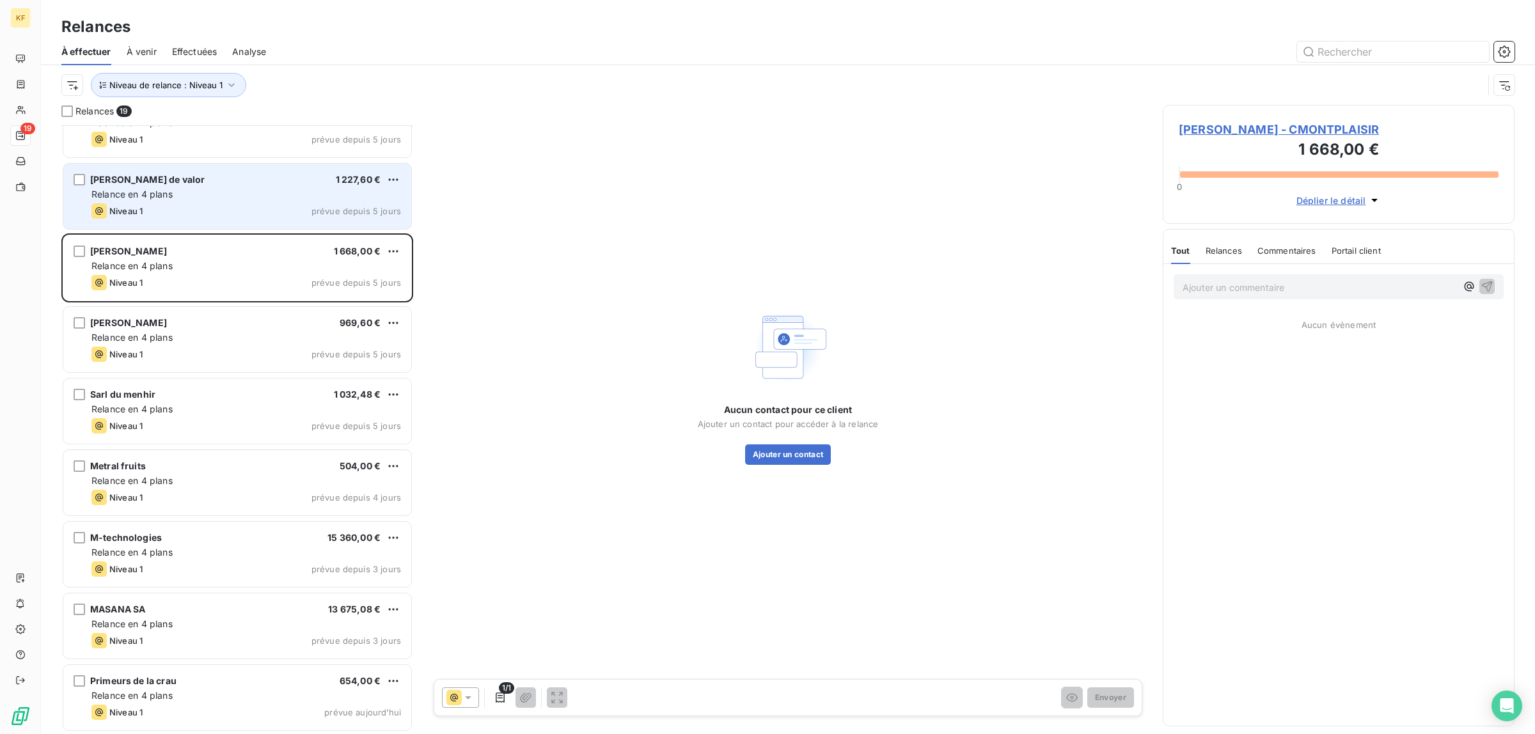
click at [235, 187] on div "Earl de valor 1 227,60 € Relance en 4 plans Niveau 1 prévue depuis 5 jours" at bounding box center [237, 196] width 348 height 65
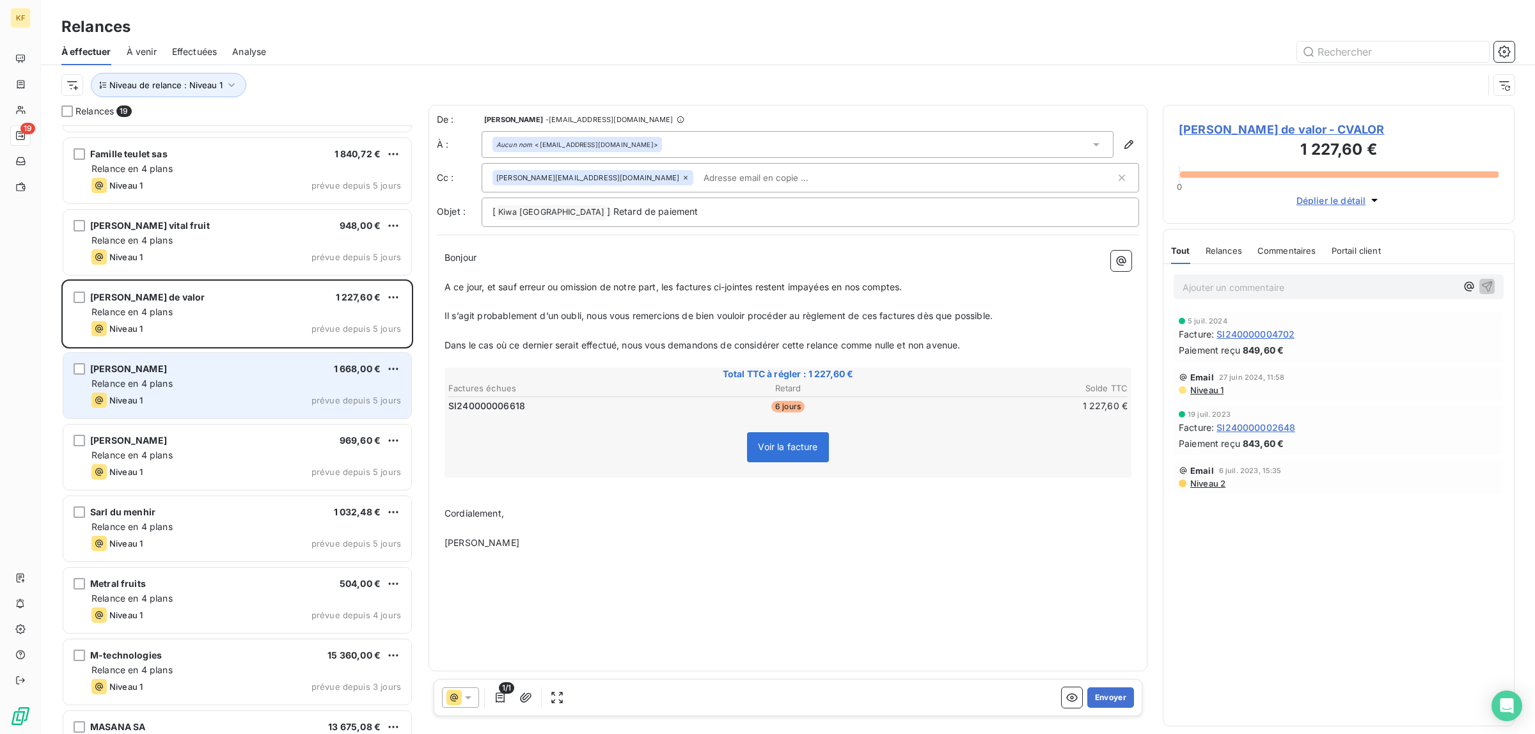
scroll to position [432, 0]
